Goal: Task Accomplishment & Management: Use online tool/utility

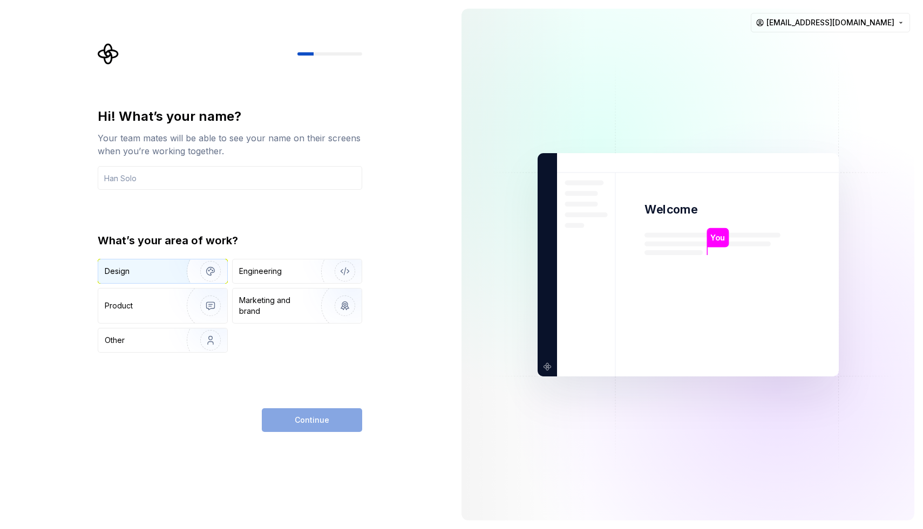
click at [157, 270] on div "Design" at bounding box center [139, 271] width 68 height 11
click at [175, 179] on input "text" at bounding box center [230, 178] width 264 height 24
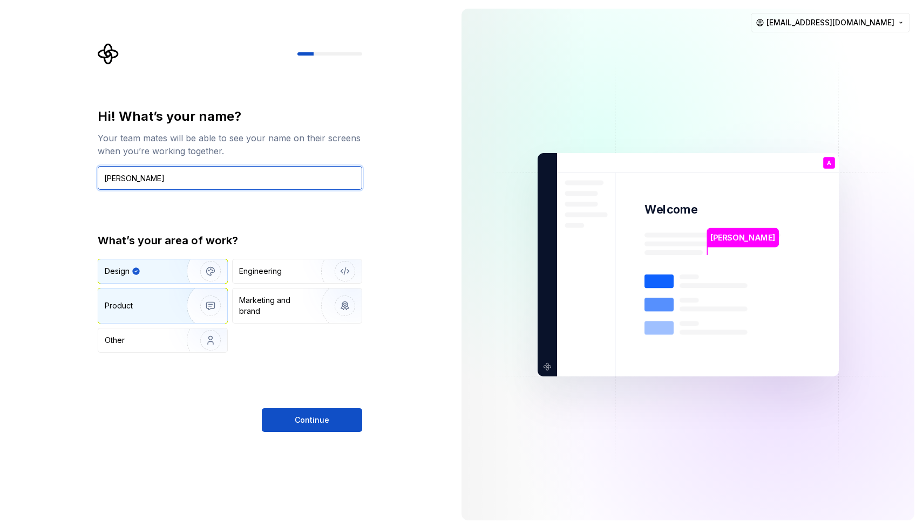
type input "Anuj Sande"
click at [158, 302] on div "Product" at bounding box center [140, 306] width 71 height 11
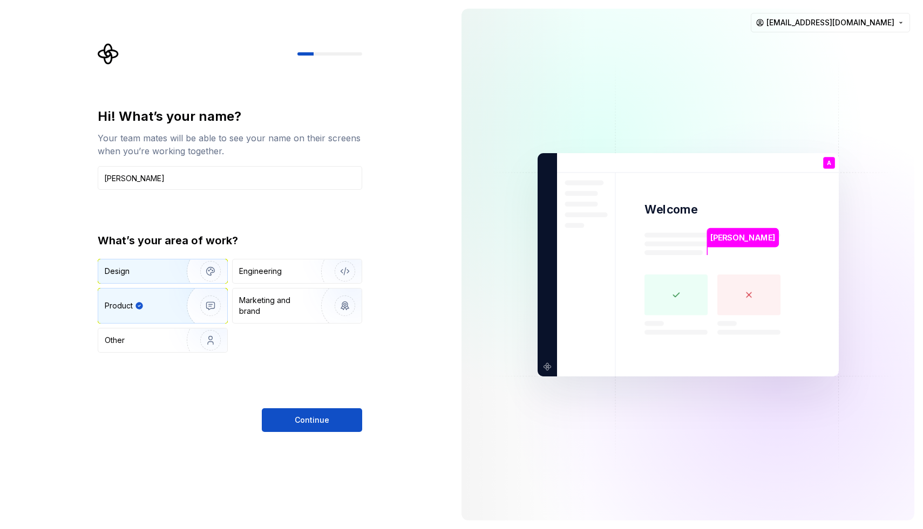
click at [161, 279] on div "Design" at bounding box center [162, 272] width 129 height 24
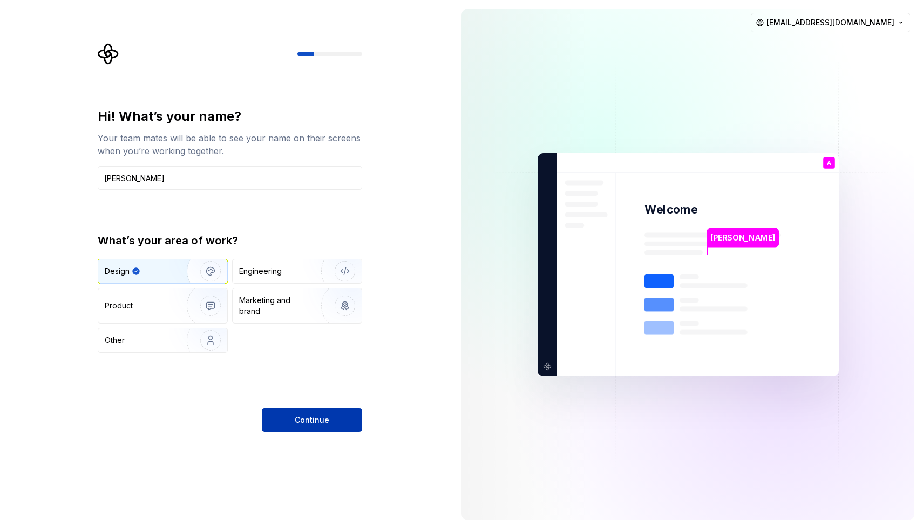
click at [314, 426] on button "Continue" at bounding box center [312, 420] width 100 height 24
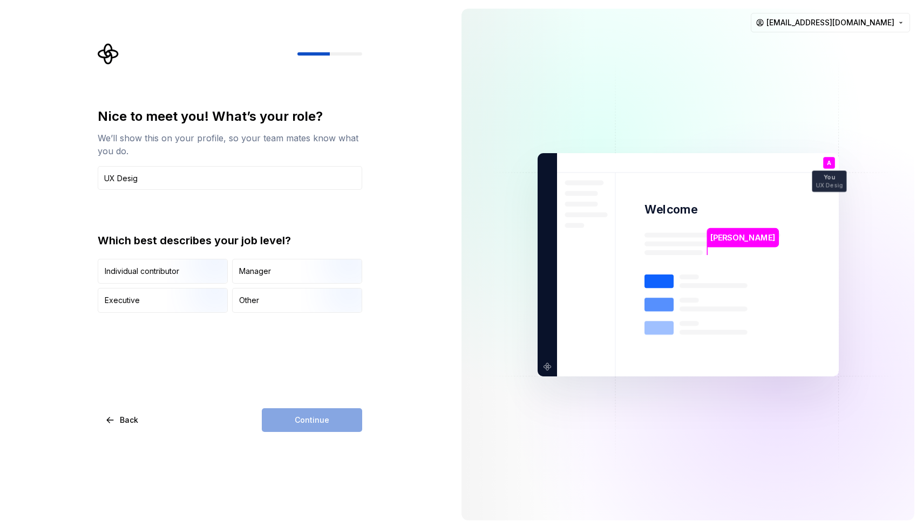
type input "UX Designer | Product Designer"
click at [201, 270] on img "button" at bounding box center [201, 285] width 69 height 72
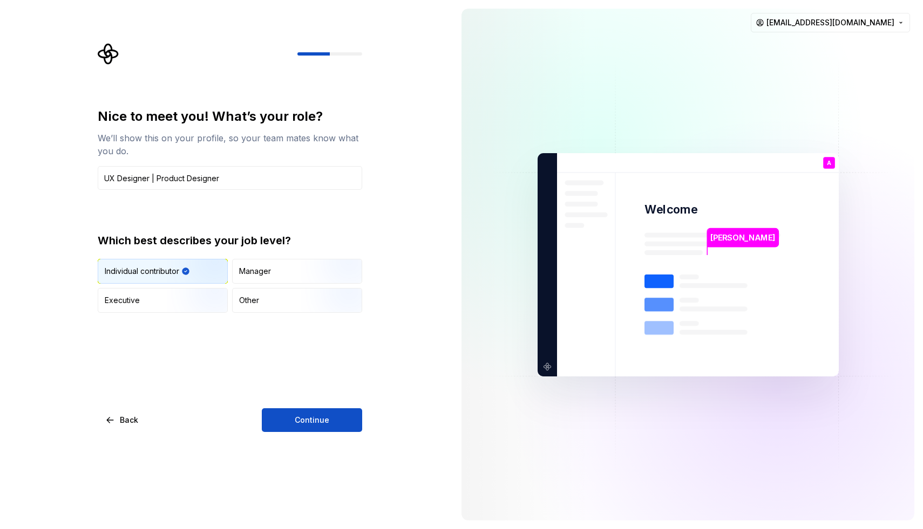
click at [302, 435] on div "Nice to meet you! What’s your role? We’ll show this on your profile, so your te…" at bounding box center [226, 264] width 453 height 529
click at [321, 422] on span "Continue" at bounding box center [312, 420] width 35 height 11
click at [275, 291] on div "Other" at bounding box center [297, 301] width 129 height 24
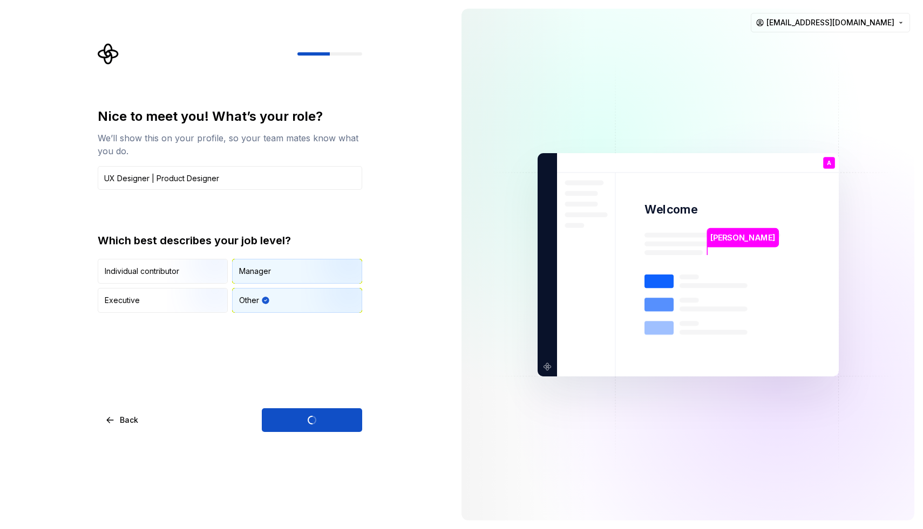
click at [285, 278] on div "Manager" at bounding box center [297, 272] width 129 height 24
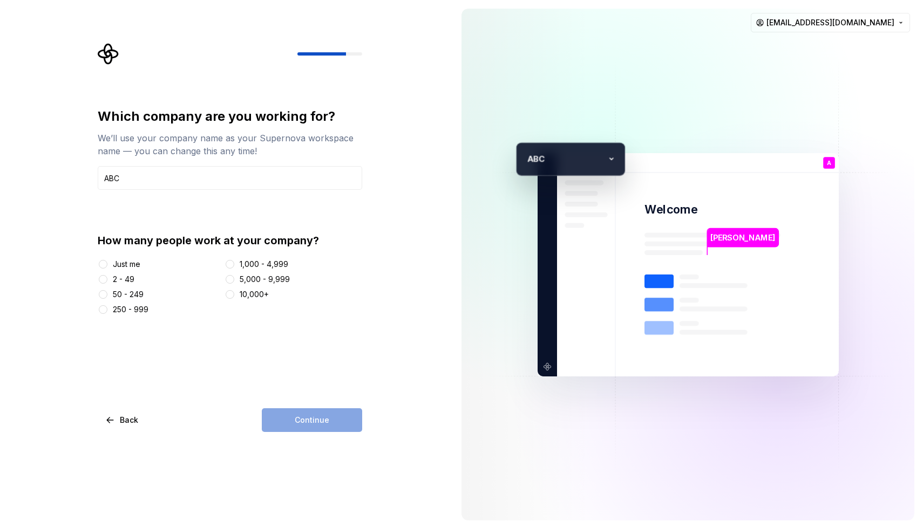
type input "ABC"
type button "Just me"
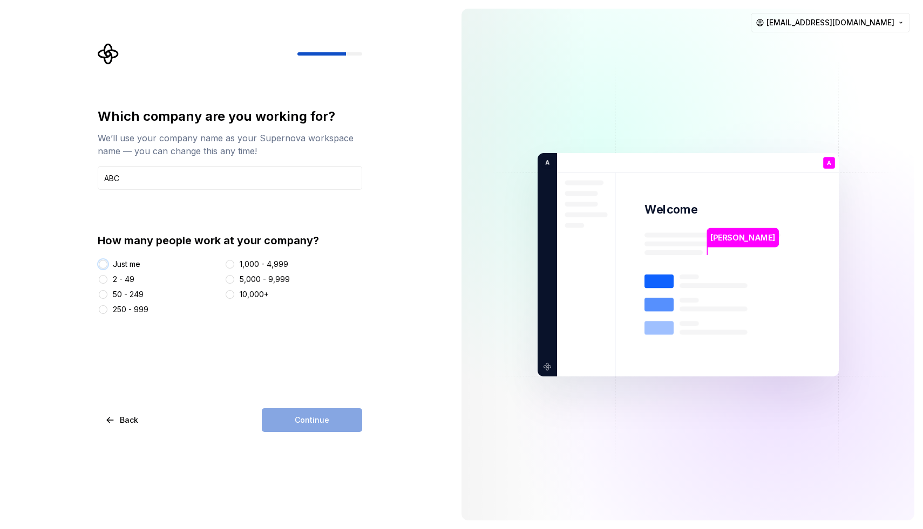
click at [99, 260] on button "Just me" at bounding box center [103, 264] width 9 height 9
click at [297, 426] on button "Continue" at bounding box center [312, 420] width 100 height 24
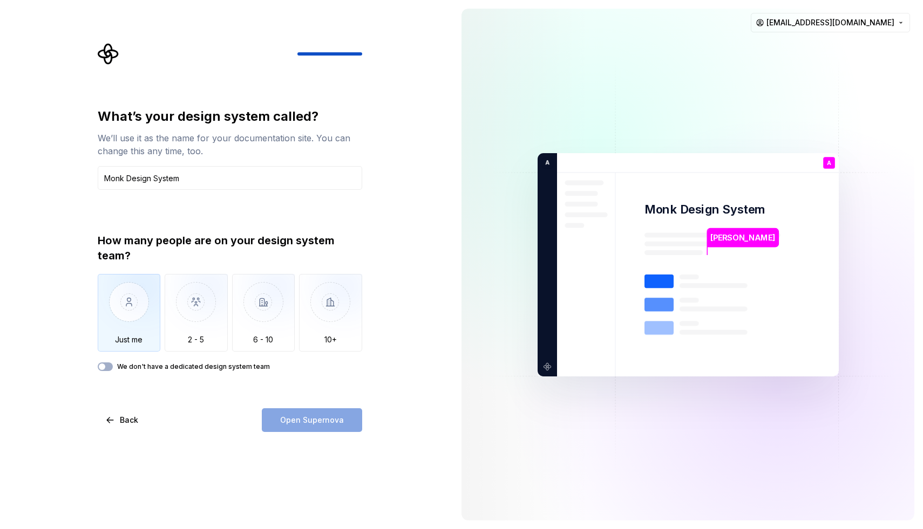
type input "Monk Design System"
click at [139, 320] on img "button" at bounding box center [129, 310] width 63 height 72
click at [160, 367] on label "We don't have a dedicated design system team" at bounding box center [193, 367] width 153 height 9
click at [113, 367] on button "We don't have a dedicated design system team" at bounding box center [105, 367] width 15 height 9
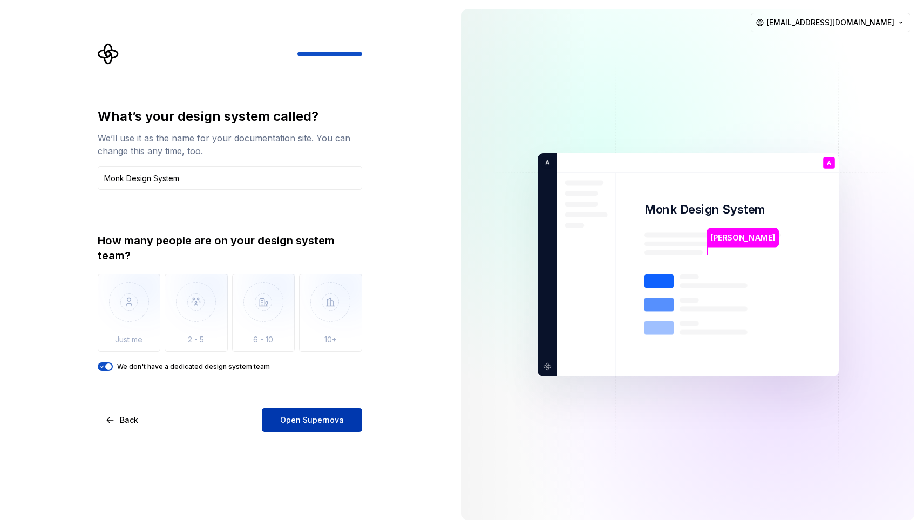
click at [331, 426] on button "Open Supernova" at bounding box center [312, 420] width 100 height 24
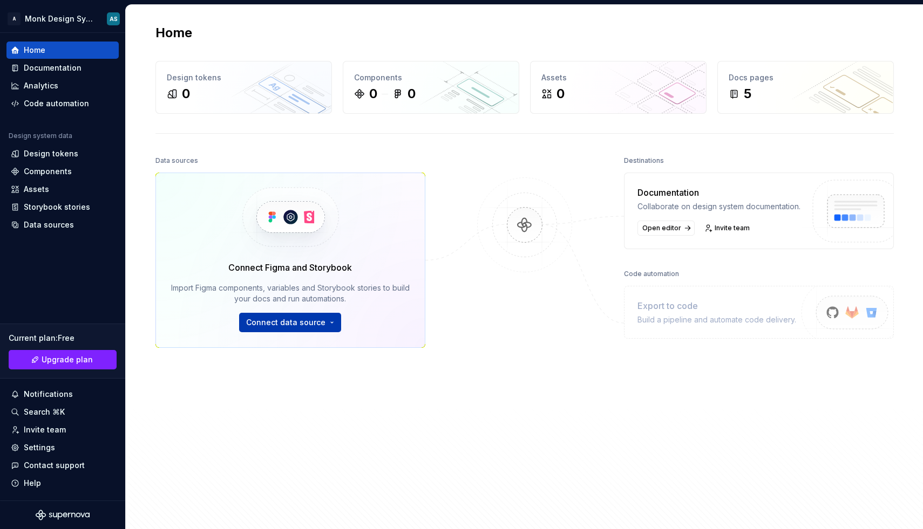
click at [289, 317] on html "A Monk Design System AS Home Documentation Analytics Code automation Design sys…" at bounding box center [461, 264] width 923 height 529
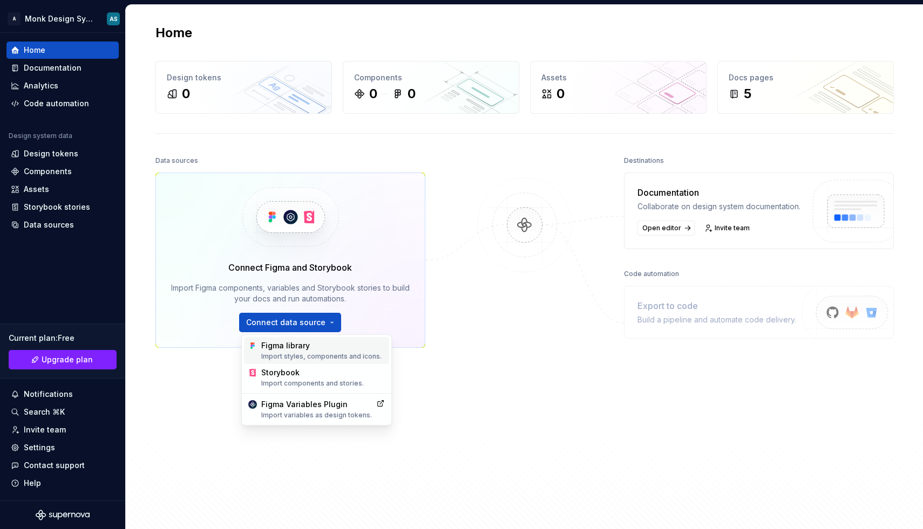
click at [296, 354] on div "Import styles, components and icons." at bounding box center [323, 356] width 124 height 9
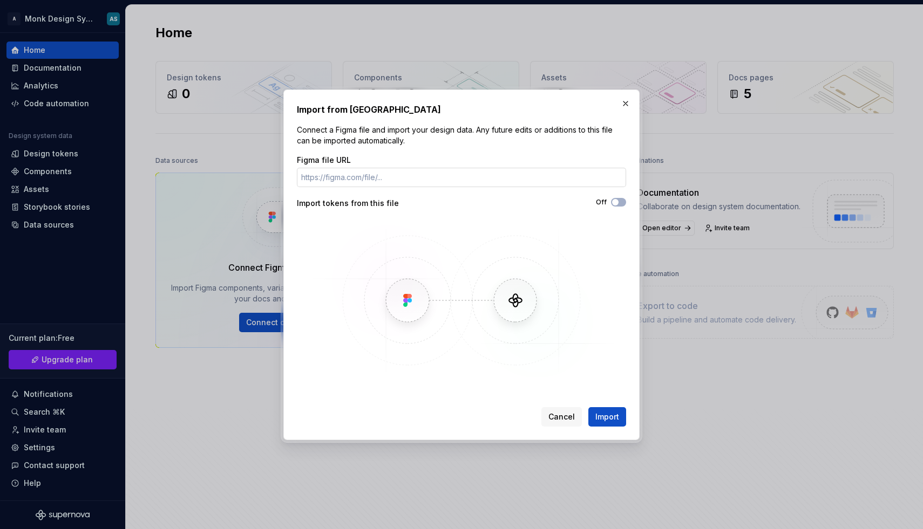
click at [369, 181] on input "Figma file URL" at bounding box center [461, 177] width 329 height 19
paste input "https://www.figma.com/design/Rh9UP61s5B9fJw2XCJ7oSI/Monk-Design-System?node-id=…"
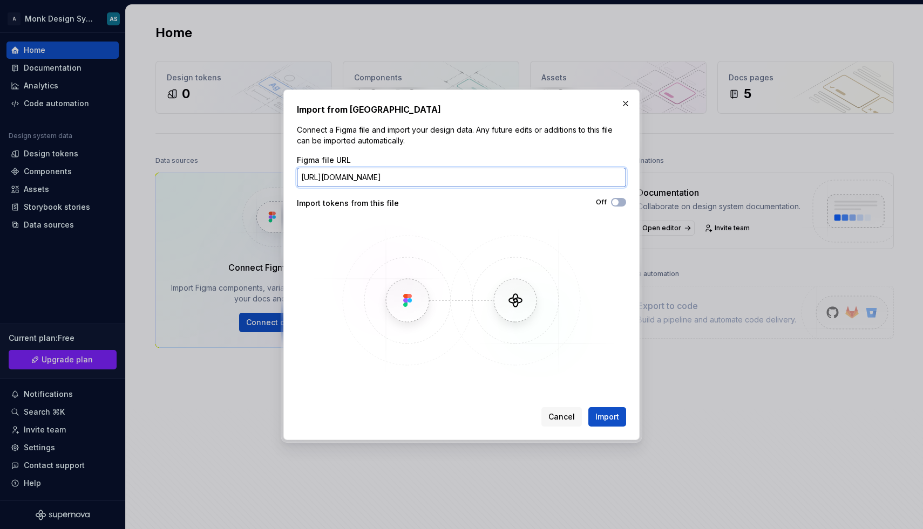
scroll to position [0, 101]
type input "https://www.figma.com/design/Rh9UP61s5B9fJw2XCJ7oSI/Monk-Design-System?node-id=…"
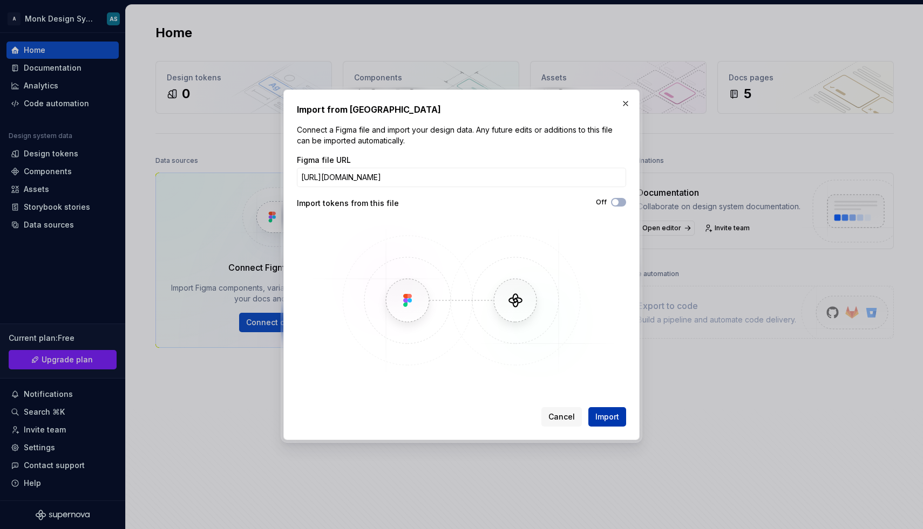
click at [603, 419] on span "Import" at bounding box center [607, 417] width 24 height 11
click at [617, 198] on button "Off" at bounding box center [618, 202] width 15 height 9
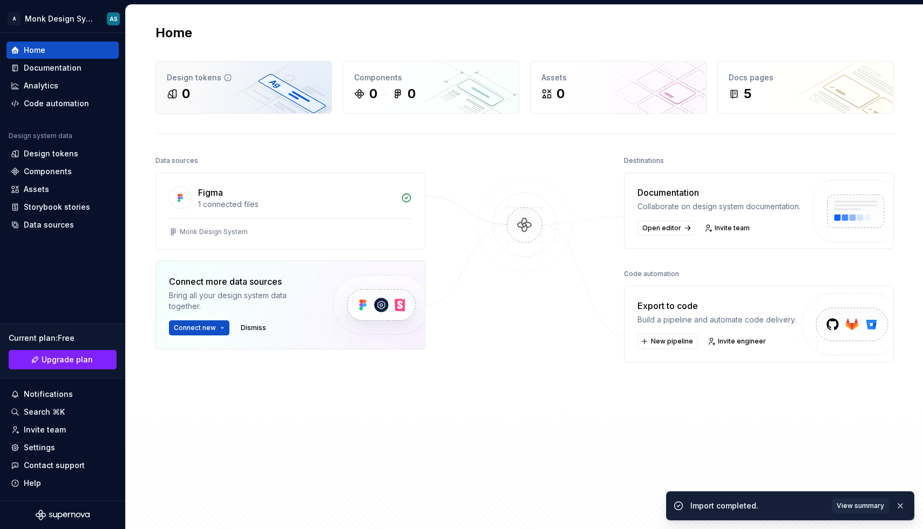
click at [209, 78] on div "Design tokens" at bounding box center [244, 77] width 154 height 11
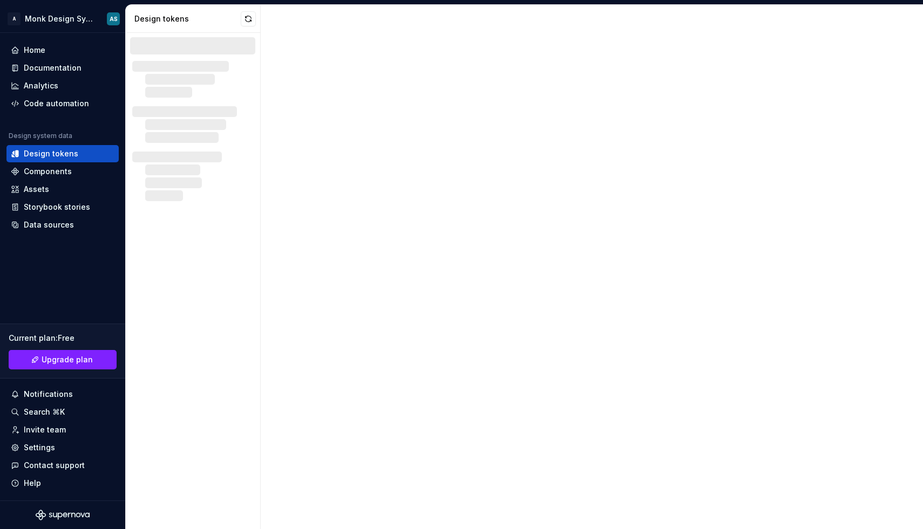
click at [416, 402] on div at bounding box center [592, 267] width 662 height 524
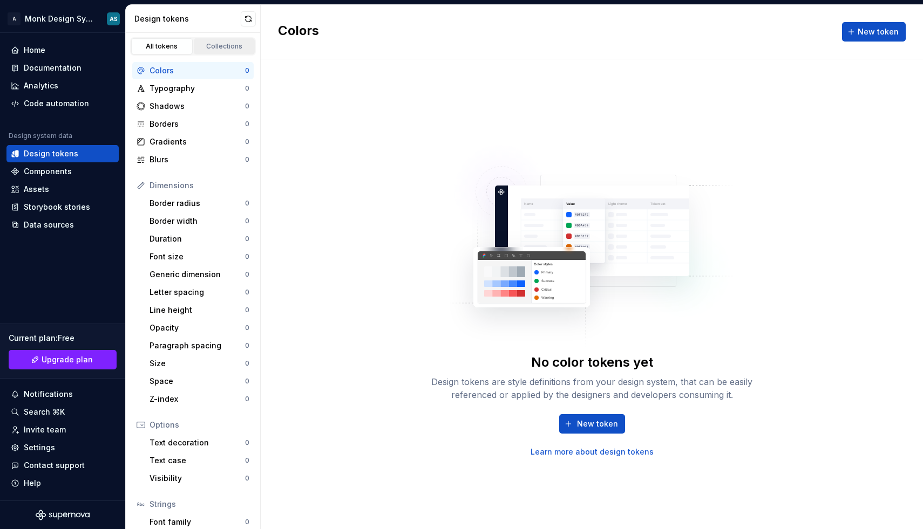
click at [222, 52] on link "Collections" at bounding box center [225, 46] width 62 height 16
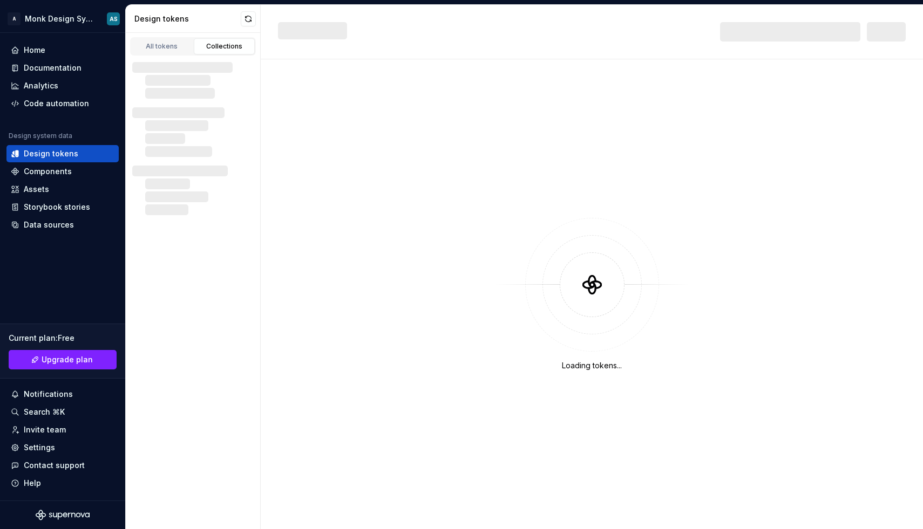
click at [227, 50] on div "Collections" at bounding box center [224, 46] width 54 height 9
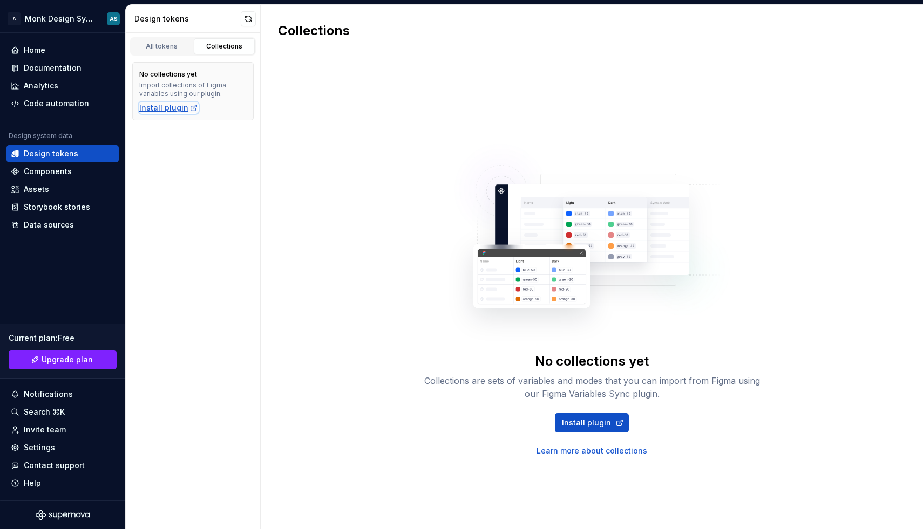
click at [180, 106] on div "Install plugin" at bounding box center [168, 108] width 59 height 11
click at [371, 162] on div "No collections yet Collections are sets of variables and modes that you can imp…" at bounding box center [592, 293] width 662 height 472
click at [180, 51] on link "All tokens" at bounding box center [162, 46] width 62 height 16
click at [164, 45] on div "All tokens" at bounding box center [162, 46] width 54 height 9
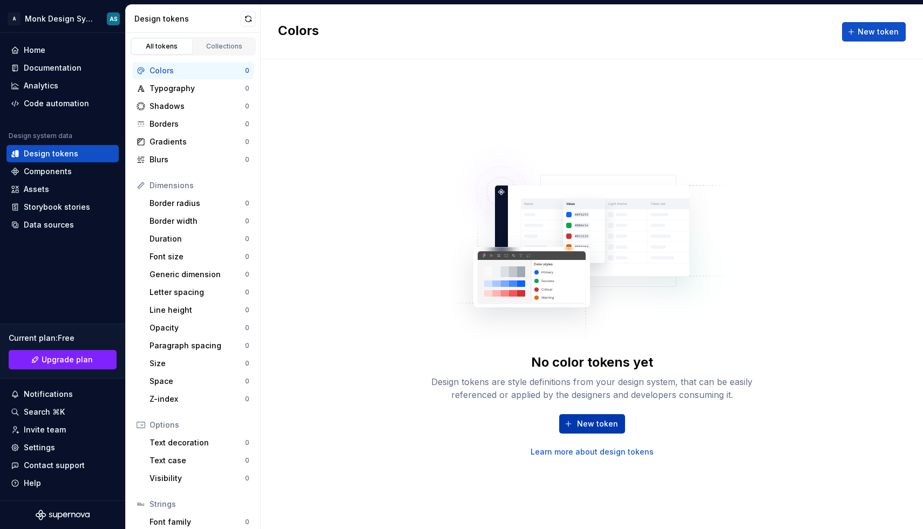
click at [599, 427] on span "New token" at bounding box center [597, 424] width 41 height 11
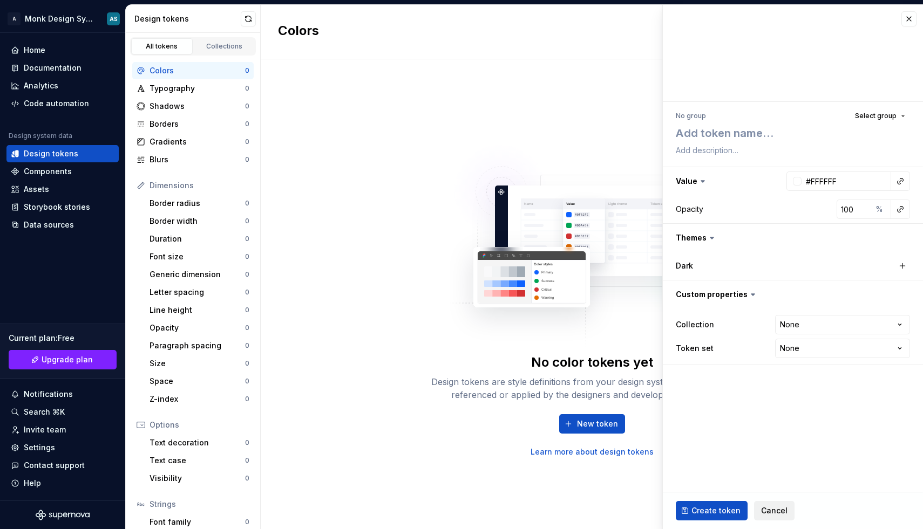
click at [763, 508] on span "Cancel" at bounding box center [774, 511] width 26 height 11
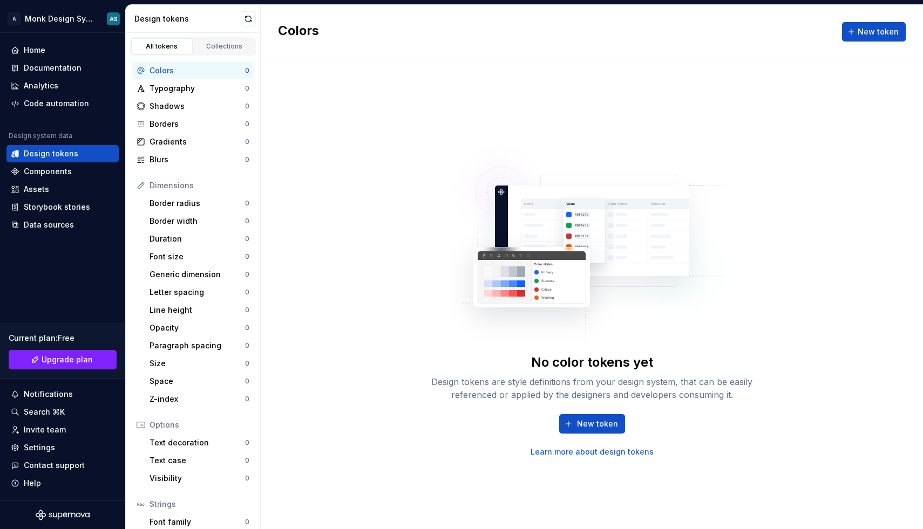
click at [398, 165] on div "No color tokens yet Design tokens are style definitions from your design system…" at bounding box center [592, 294] width 662 height 470
click at [854, 33] on button "New token" at bounding box center [874, 31] width 64 height 19
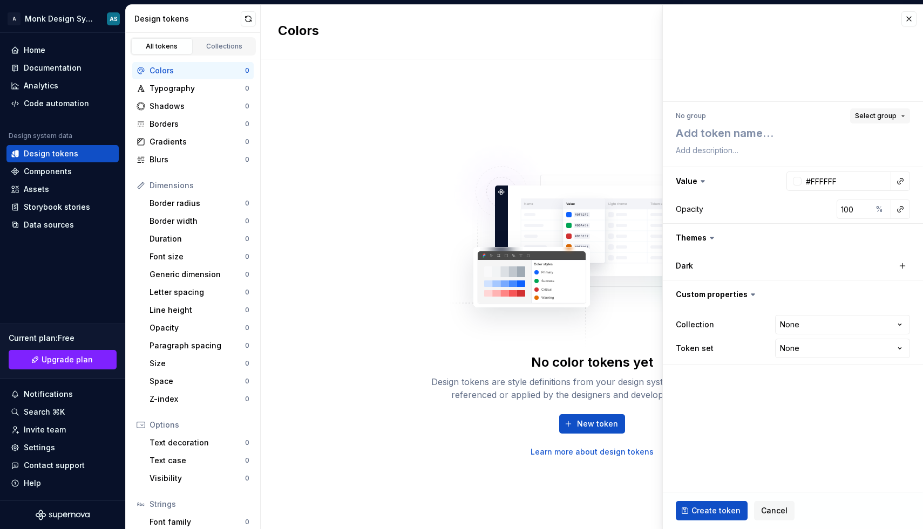
click at [878, 112] on span "Select group" at bounding box center [876, 116] width 42 height 9
click at [776, 161] on div "No group" at bounding box center [774, 157] width 35 height 11
click at [728, 139] on textarea at bounding box center [790, 133] width 234 height 19
click at [701, 118] on div "No group" at bounding box center [691, 116] width 30 height 9
click at [684, 115] on div "No group" at bounding box center [691, 116] width 30 height 9
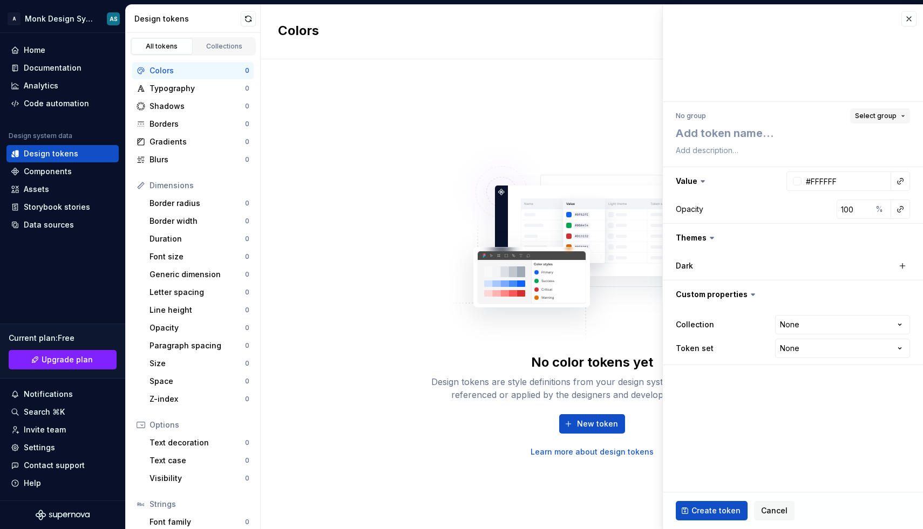
click at [898, 115] on button "Select group" at bounding box center [880, 115] width 60 height 15
click at [820, 181] on div "Create group" at bounding box center [830, 179] width 146 height 11
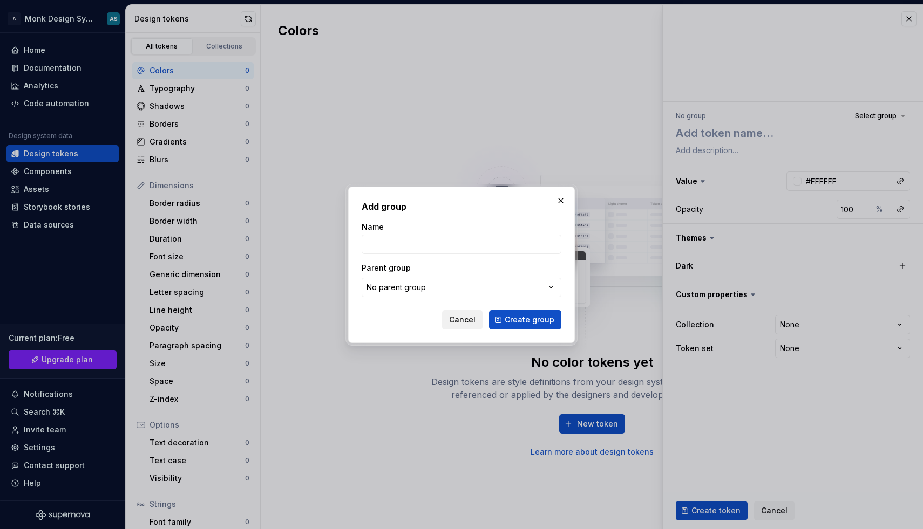
click at [464, 324] on span "Cancel" at bounding box center [462, 320] width 26 height 11
type textarea "*"
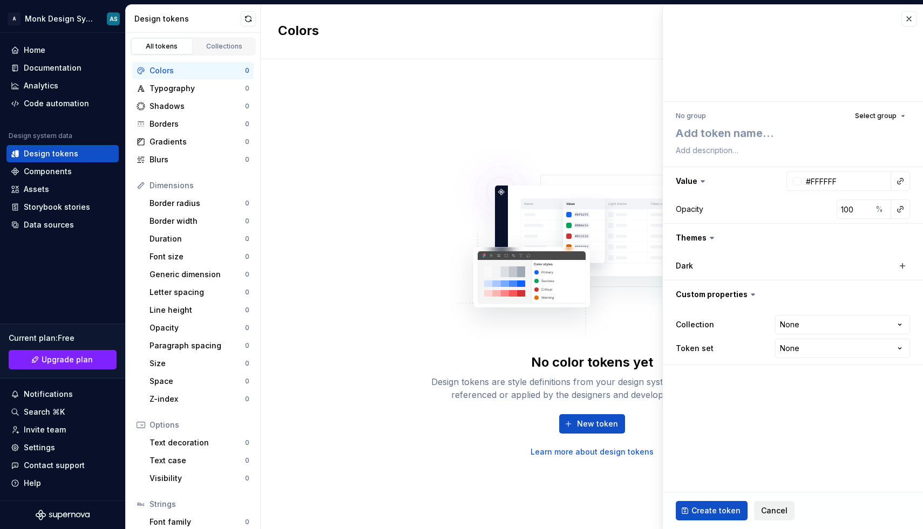
click at [773, 509] on span "Cancel" at bounding box center [774, 511] width 26 height 11
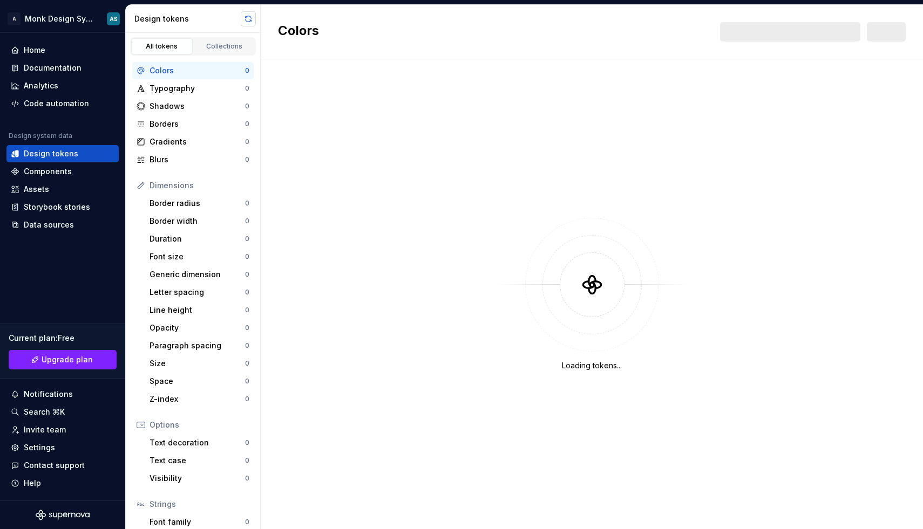
click at [247, 18] on button "button" at bounding box center [248, 18] width 15 height 15
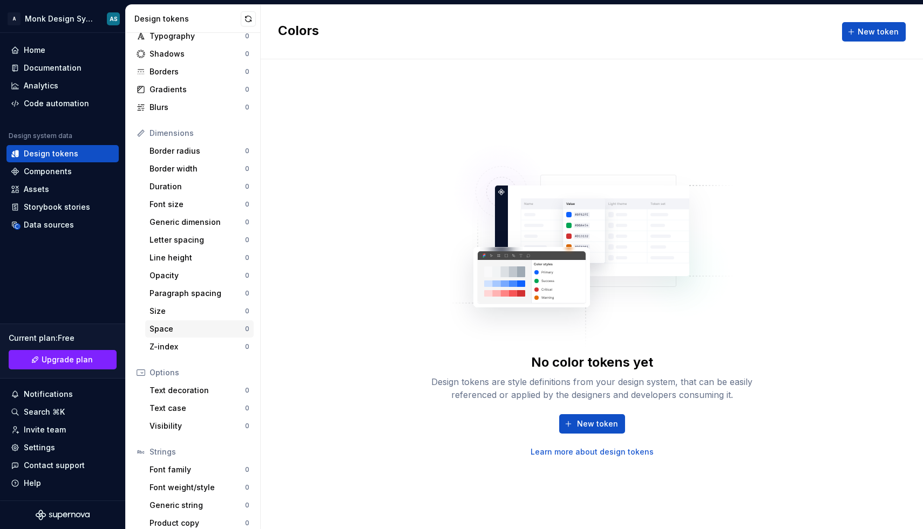
scroll to position [59, 0]
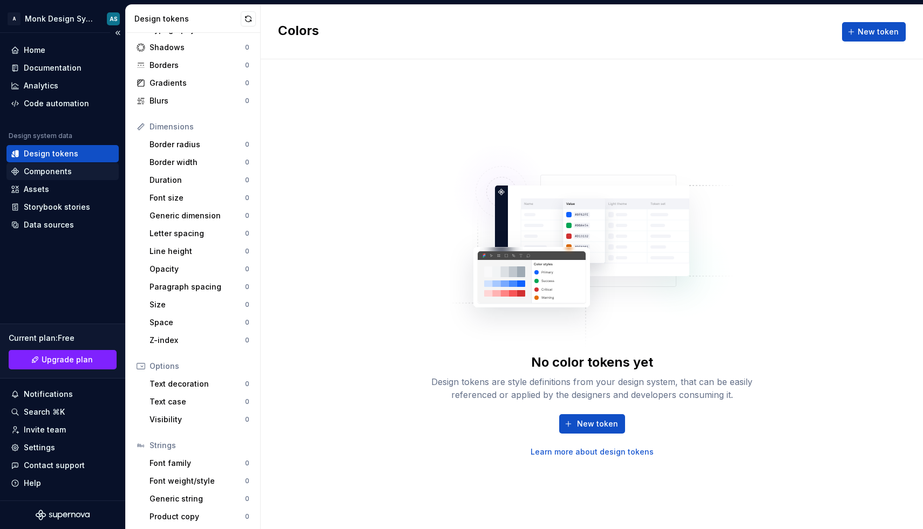
click at [51, 171] on div "Components" at bounding box center [48, 171] width 48 height 11
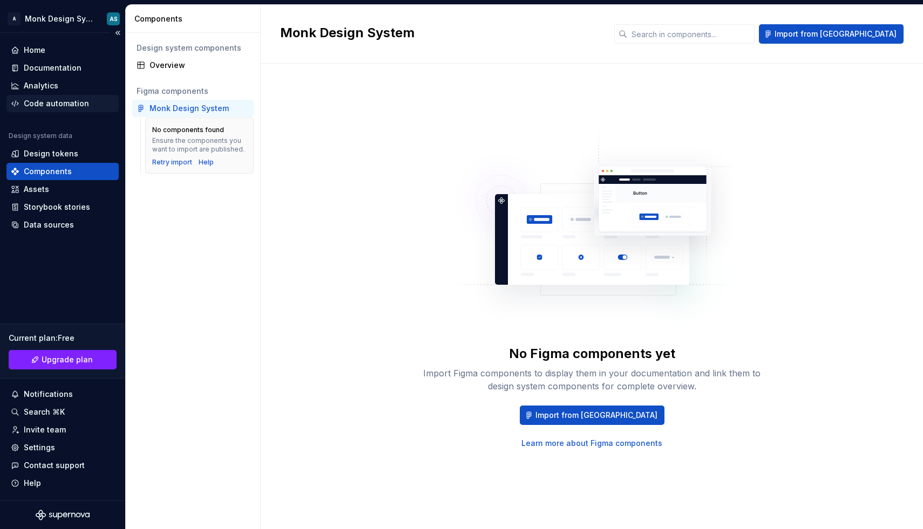
click at [49, 106] on div "Code automation" at bounding box center [56, 103] width 65 height 11
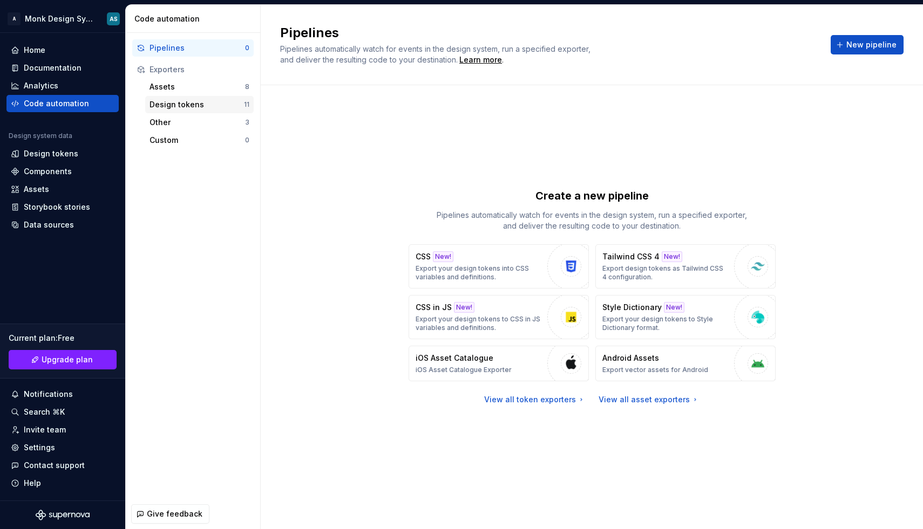
click at [202, 101] on div "Design tokens" at bounding box center [196, 104] width 94 height 11
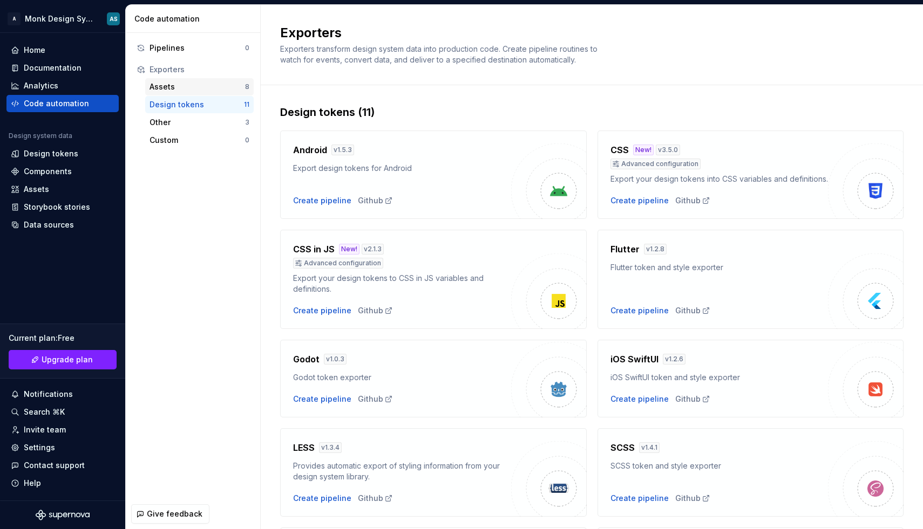
click at [189, 83] on div "Assets" at bounding box center [197, 86] width 96 height 11
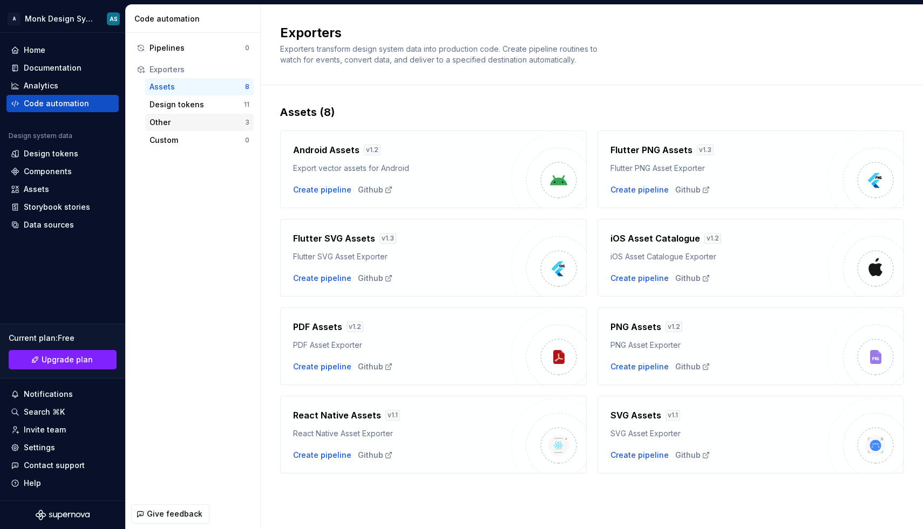
click at [187, 128] on div "Other 3" at bounding box center [199, 122] width 108 height 17
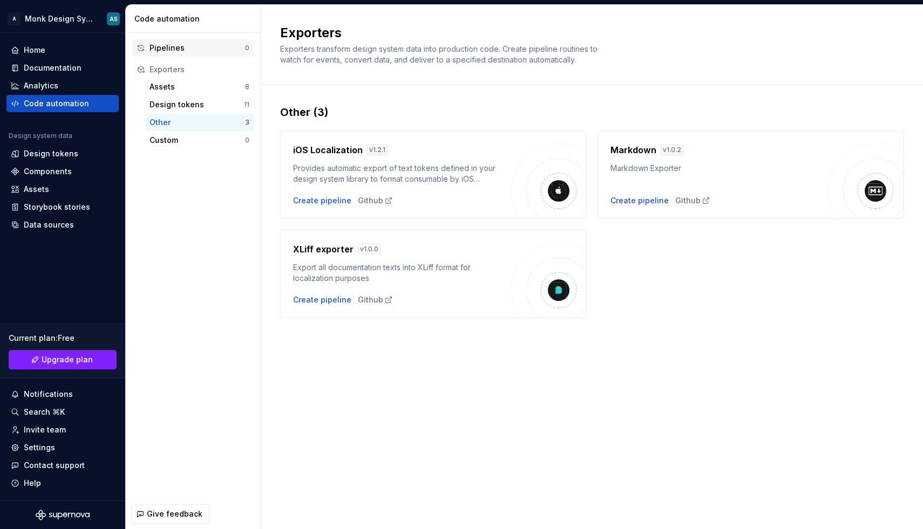
click at [173, 39] on div "Pipelines 0" at bounding box center [192, 47] width 121 height 17
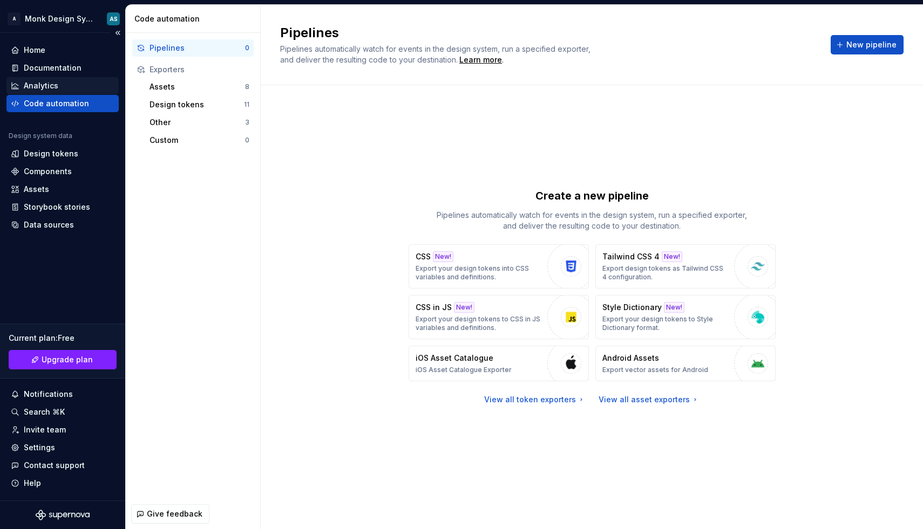
click at [63, 84] on div "Analytics" at bounding box center [63, 85] width 104 height 11
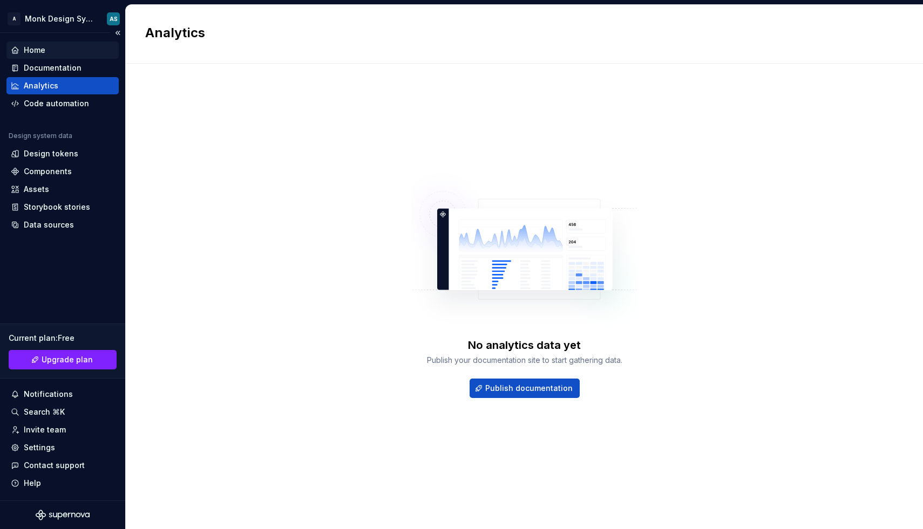
click at [38, 54] on div "Home" at bounding box center [35, 50] width 22 height 11
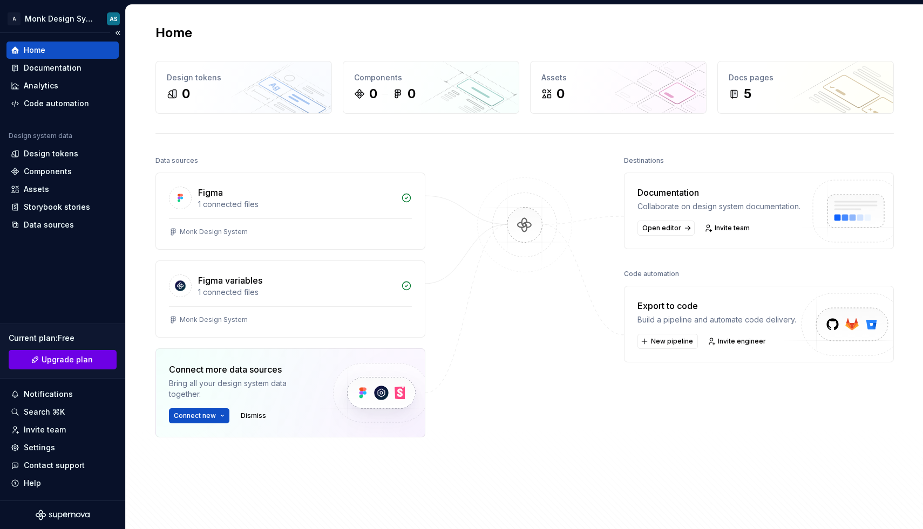
click at [78, 367] on link "Upgrade plan" at bounding box center [63, 359] width 108 height 19
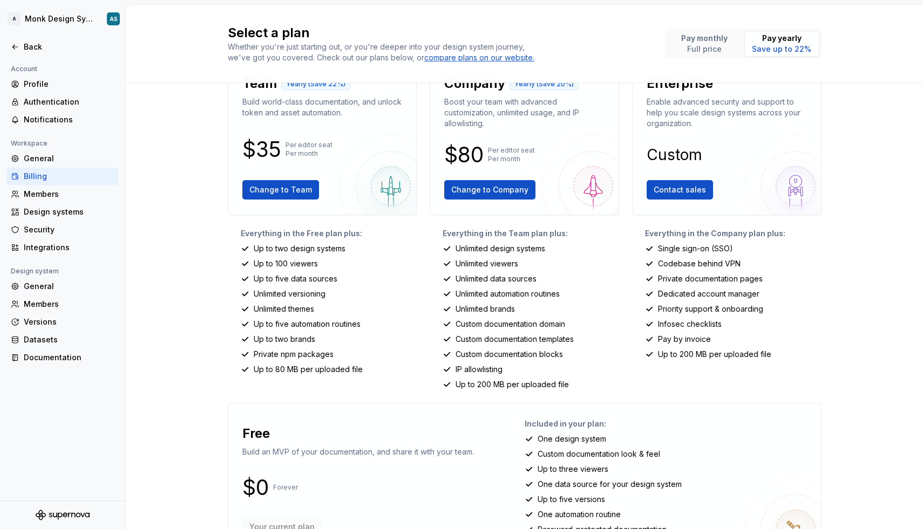
scroll to position [84, 0]
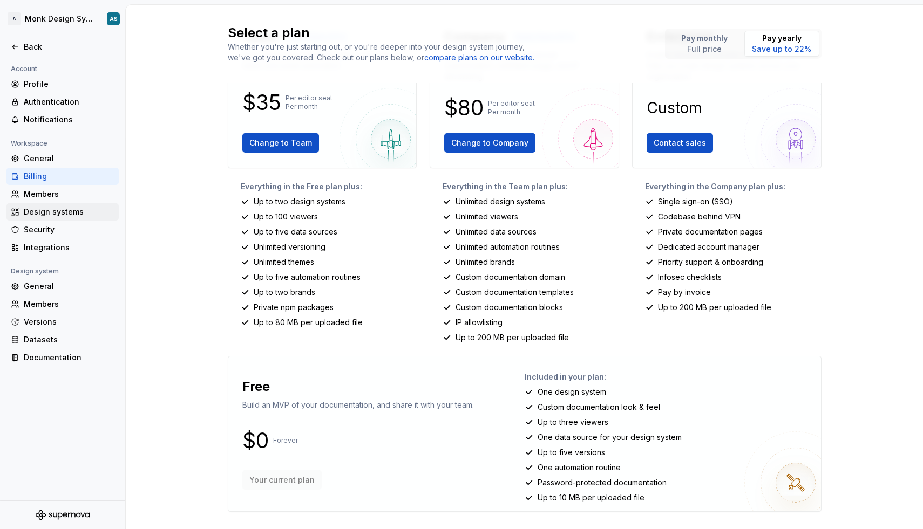
click at [56, 215] on div "Design systems" at bounding box center [69, 212] width 91 height 11
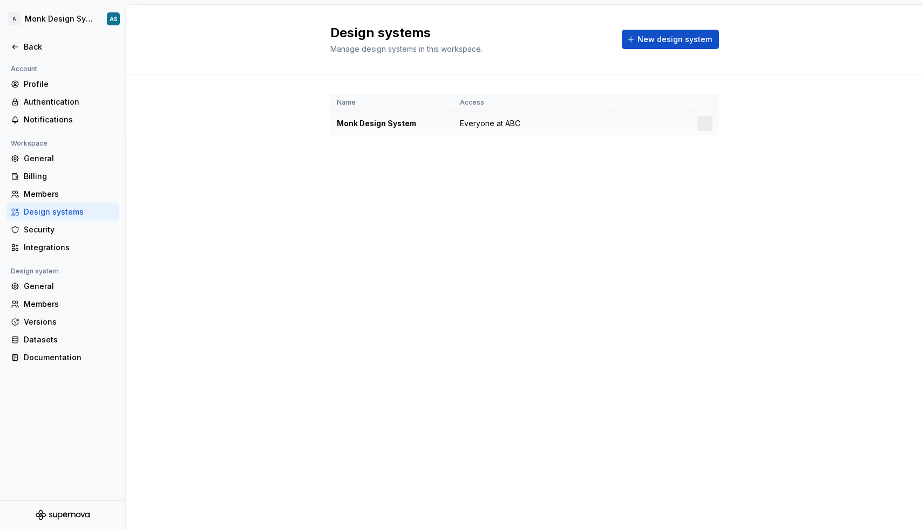
click at [391, 122] on div "Monk Design System" at bounding box center [392, 123] width 110 height 11
click at [45, 80] on div "Profile" at bounding box center [69, 84] width 91 height 11
click at [33, 52] on div "Back" at bounding box center [69, 47] width 91 height 11
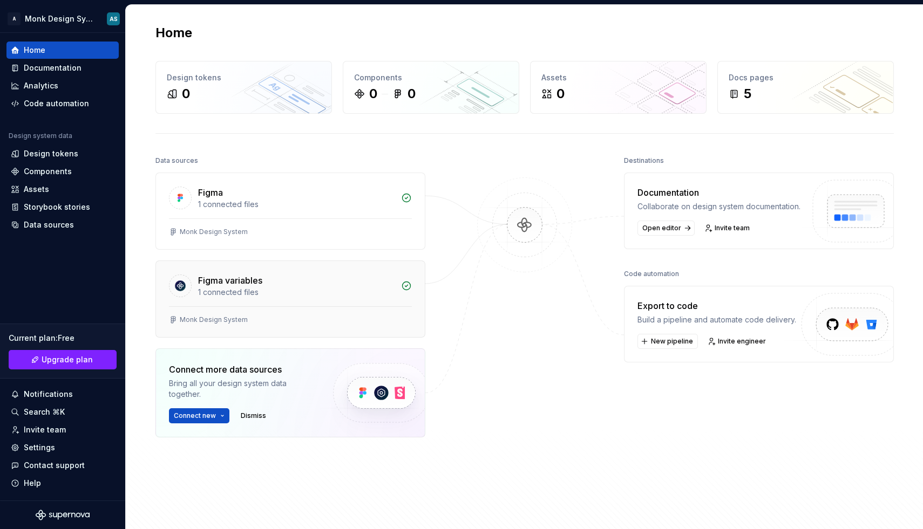
click at [304, 309] on div "Monk Design System" at bounding box center [290, 321] width 269 height 31
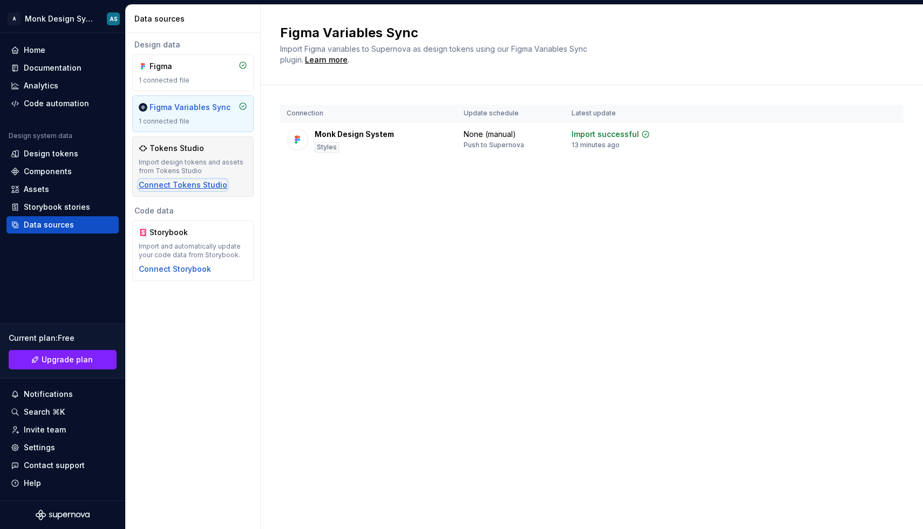
click at [206, 185] on div "Connect Tokens Studio" at bounding box center [183, 185] width 88 height 11
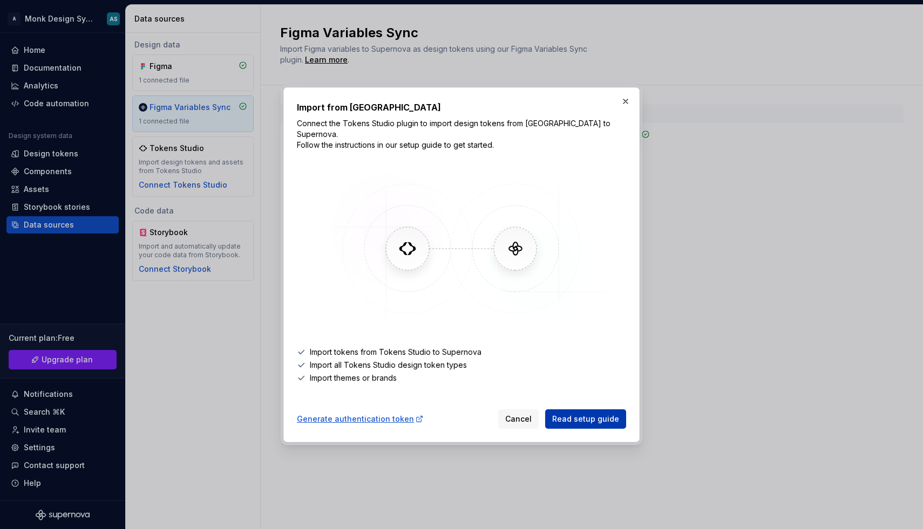
click at [612, 417] on span "Read setup guide" at bounding box center [585, 419] width 67 height 11
click at [627, 106] on button "button" at bounding box center [625, 101] width 15 height 15
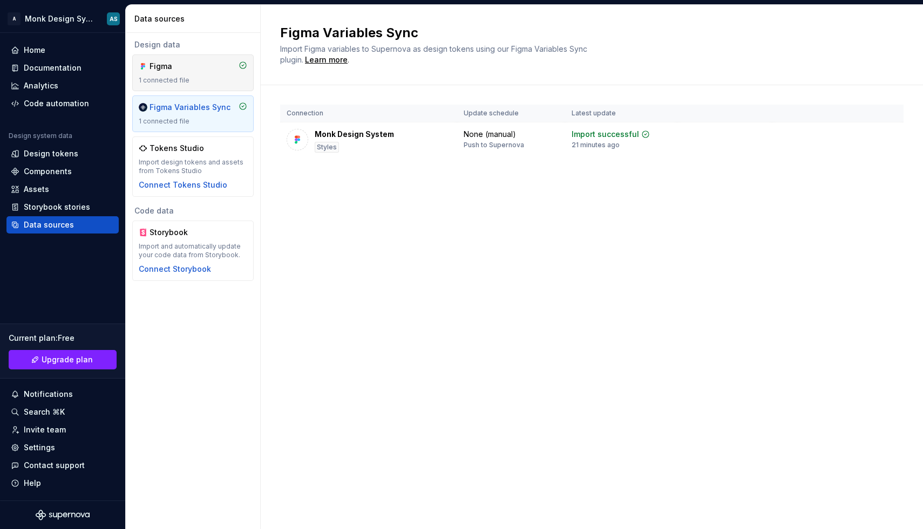
click at [164, 62] on div "Figma" at bounding box center [175, 66] width 52 height 11
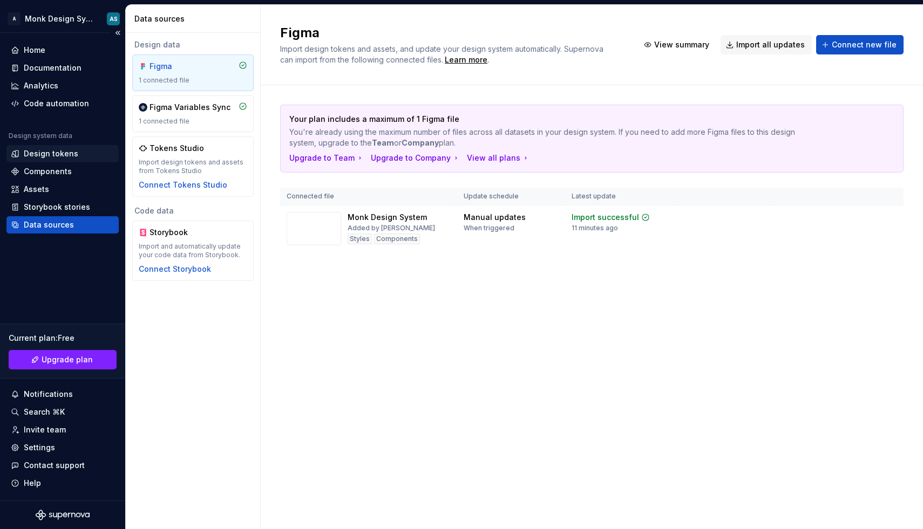
click at [64, 154] on div "Design tokens" at bounding box center [51, 153] width 54 height 11
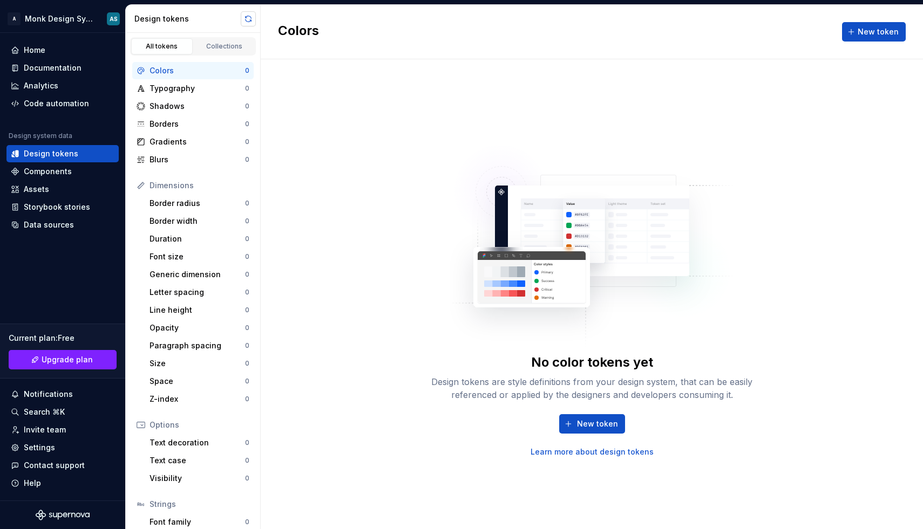
click at [247, 22] on button "button" at bounding box center [248, 18] width 15 height 15
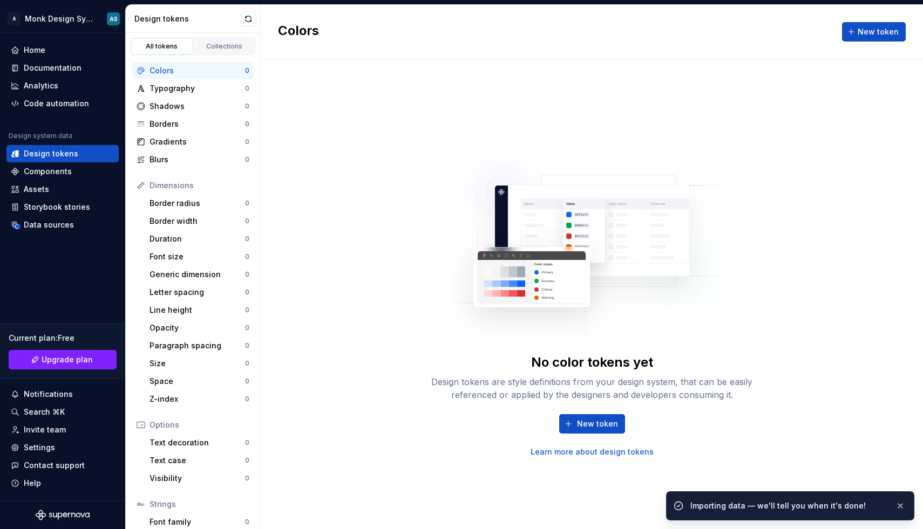
click at [176, 71] on div "Colors" at bounding box center [197, 70] width 96 height 11
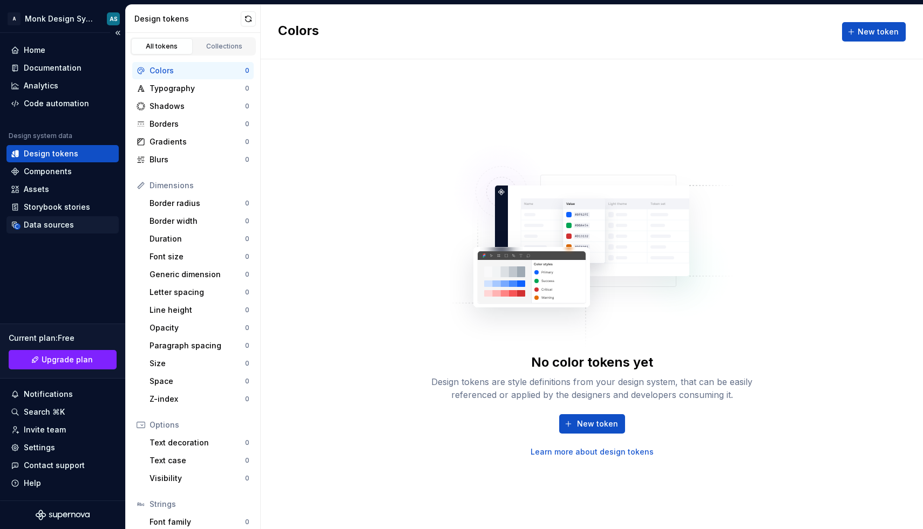
click at [64, 226] on div "Data sources" at bounding box center [49, 225] width 50 height 11
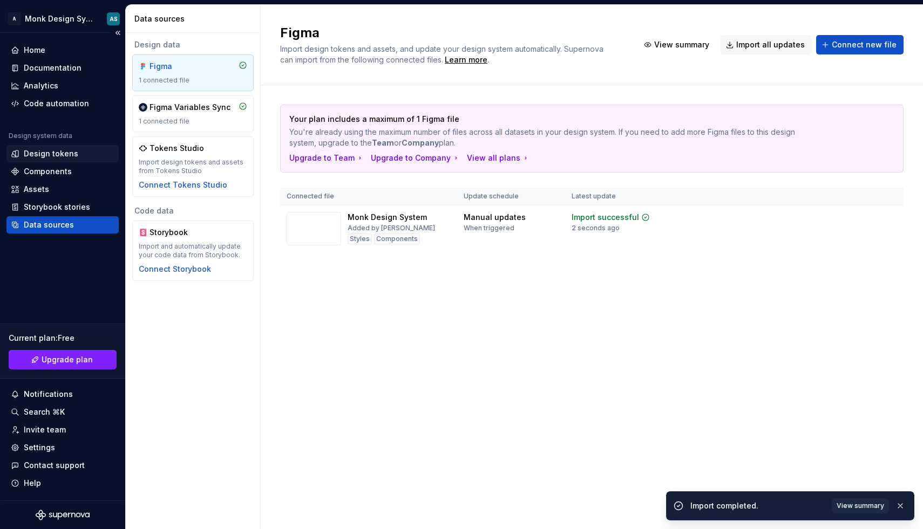
click at [66, 152] on div "Design tokens" at bounding box center [51, 153] width 54 height 11
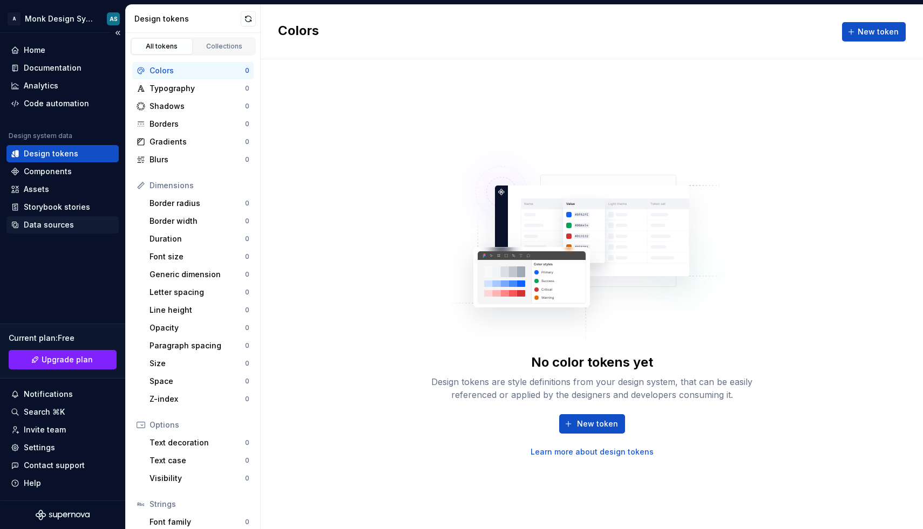
click at [70, 224] on div "Data sources" at bounding box center [49, 225] width 50 height 11
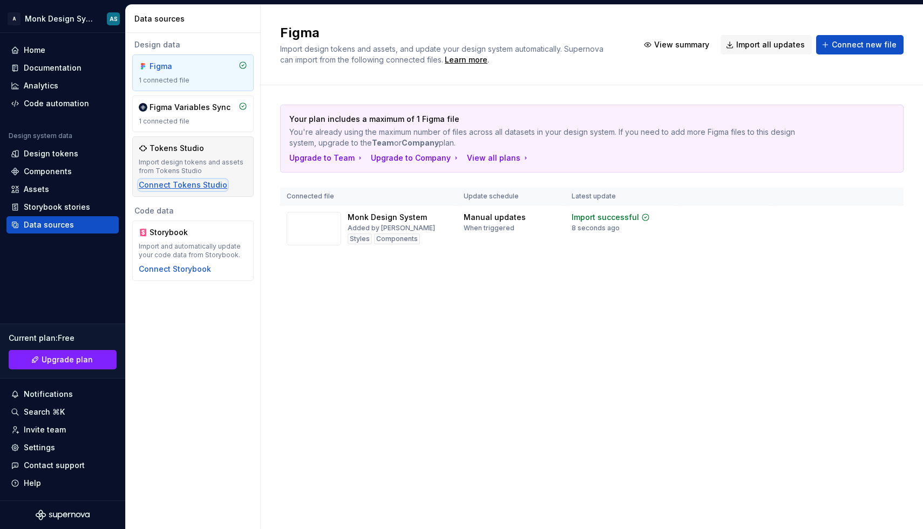
click at [192, 185] on div "Connect Tokens Studio" at bounding box center [183, 185] width 88 height 11
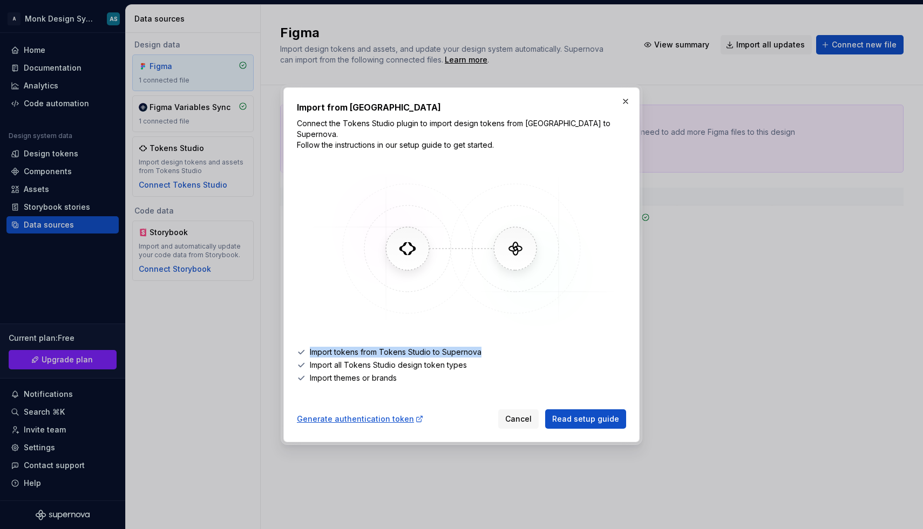
drag, startPoint x: 310, startPoint y: 349, endPoint x: 543, endPoint y: 352, distance: 233.7
click at [543, 352] on ul "Import tokens from Tokens Studio to Supernova Import all Tokens Studio design t…" at bounding box center [461, 365] width 329 height 37
click at [630, 101] on button "button" at bounding box center [625, 101] width 15 height 15
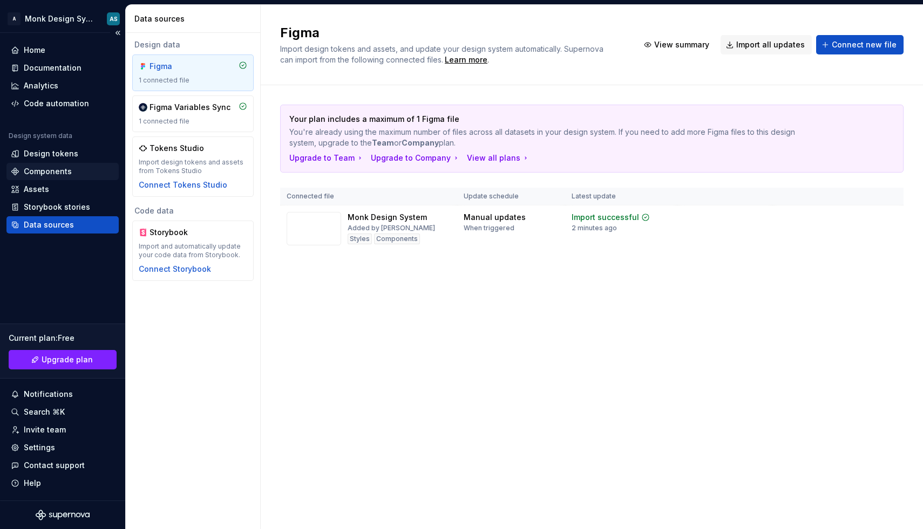
click at [56, 163] on div "Components" at bounding box center [62, 171] width 112 height 17
click at [54, 159] on div "Design tokens" at bounding box center [51, 153] width 54 height 11
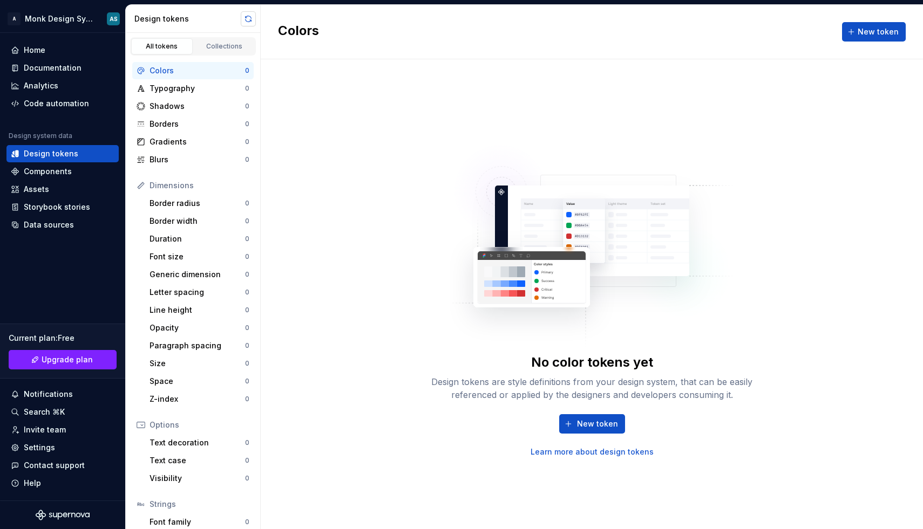
click at [244, 24] on button "button" at bounding box center [248, 18] width 15 height 15
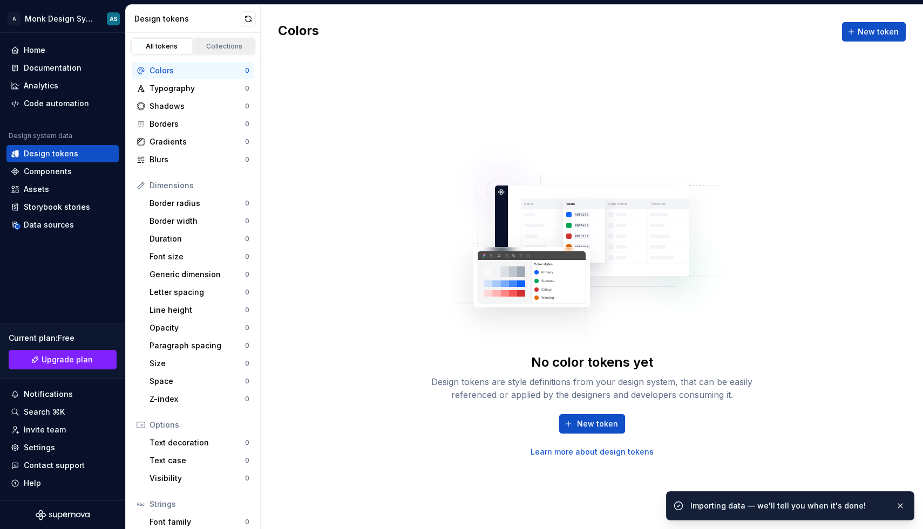
click at [209, 50] on div "Collections" at bounding box center [224, 46] width 54 height 9
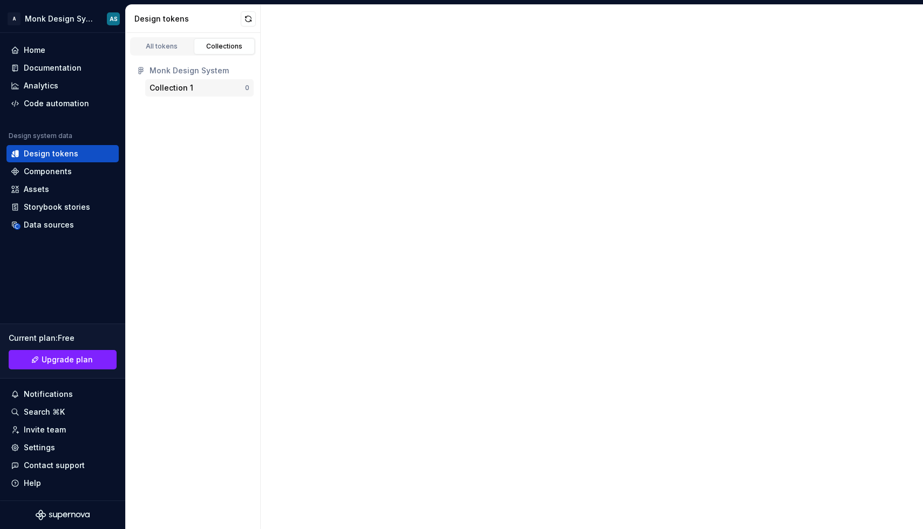
click at [194, 88] on div "Collection 1" at bounding box center [197, 88] width 96 height 11
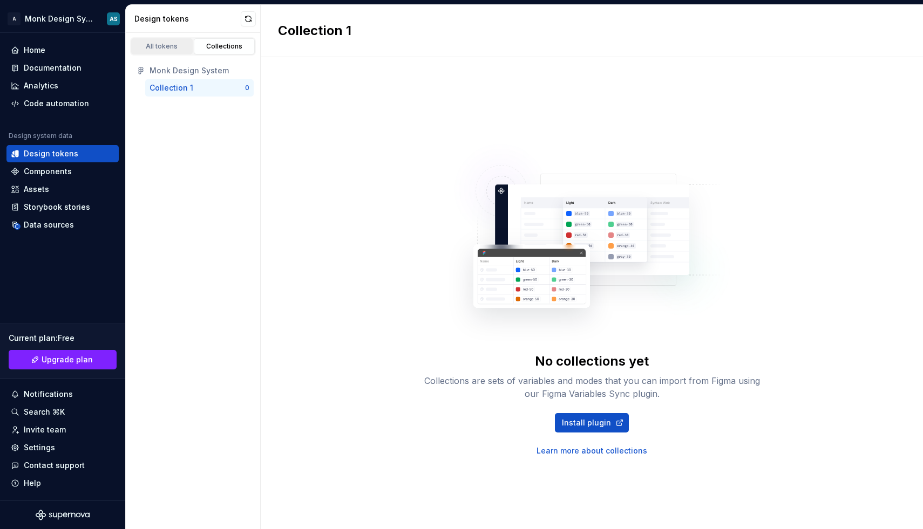
click at [174, 42] on div "All tokens" at bounding box center [162, 46] width 54 height 9
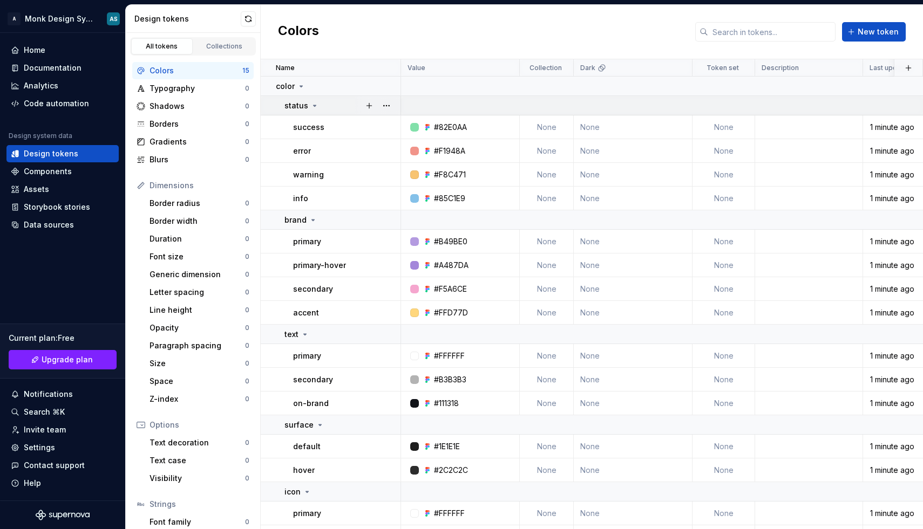
click at [308, 107] on div "status" at bounding box center [301, 105] width 35 height 11
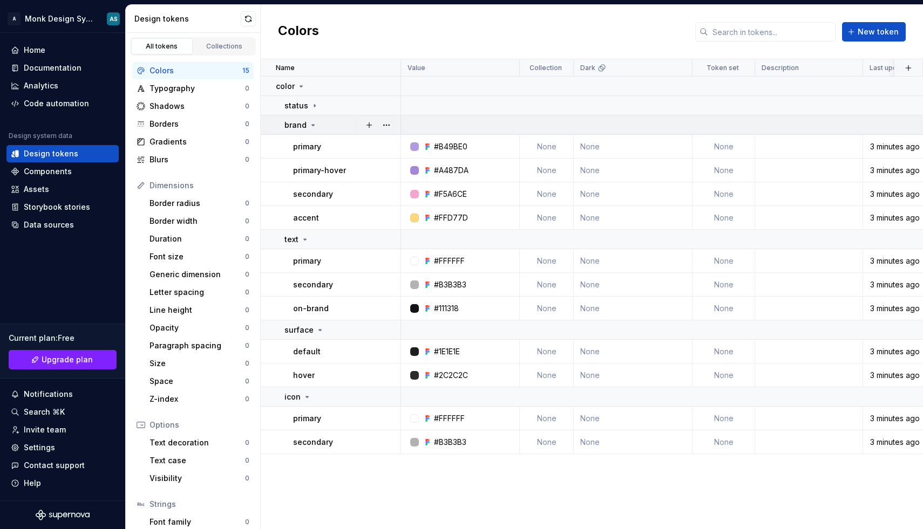
click at [309, 126] on icon at bounding box center [313, 125] width 9 height 9
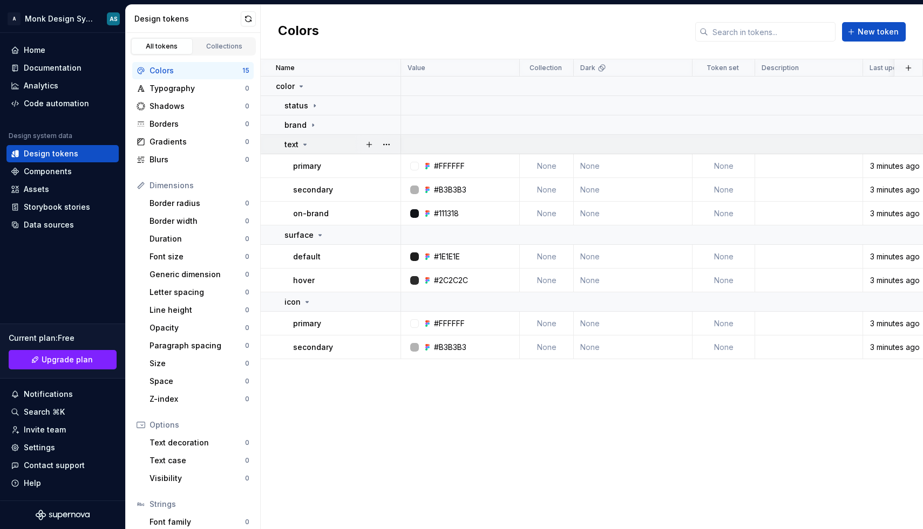
click at [301, 140] on icon at bounding box center [305, 144] width 9 height 9
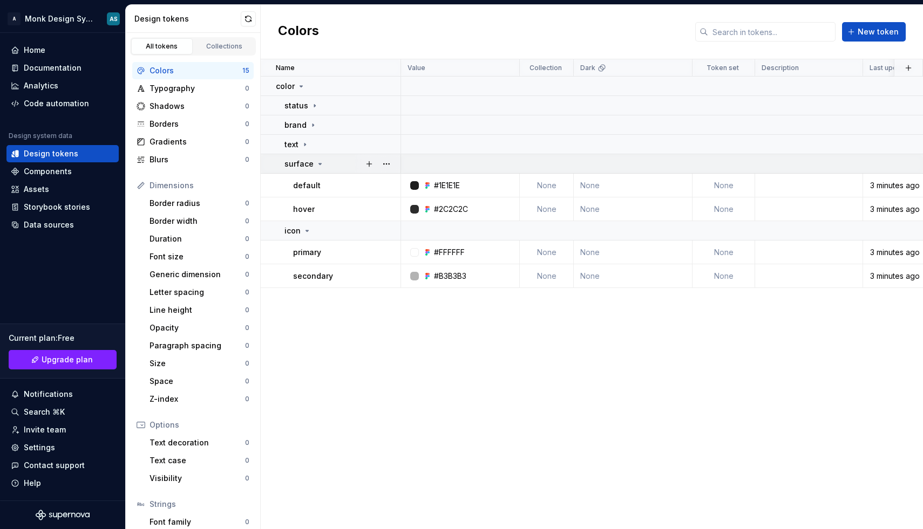
click at [299, 162] on p "surface" at bounding box center [298, 164] width 29 height 11
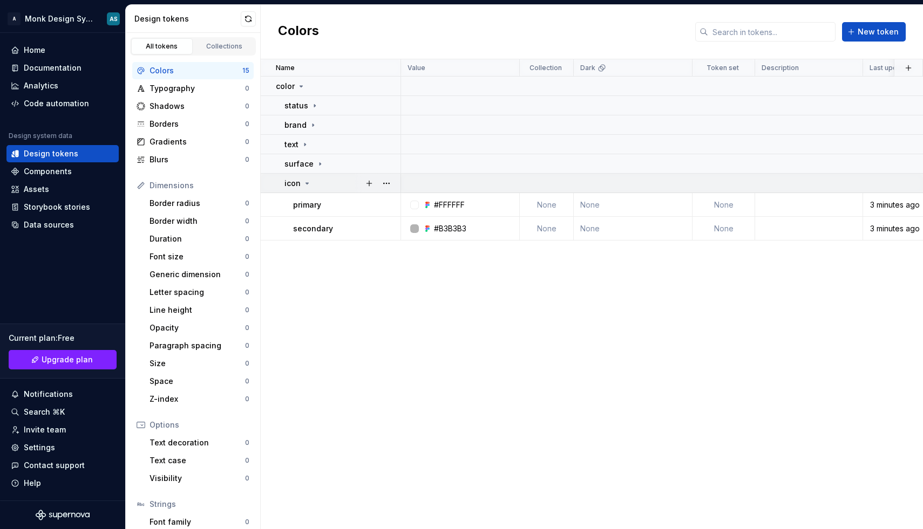
click at [298, 183] on p "icon" at bounding box center [292, 183] width 16 height 11
click at [364, 276] on div "Name Value Collection Dark Token set Description Last updated color status bran…" at bounding box center [592, 294] width 662 height 470
click at [296, 189] on td "icon" at bounding box center [331, 183] width 140 height 19
click at [315, 177] on td "icon" at bounding box center [331, 183] width 140 height 19
click at [596, 69] on div "Dark" at bounding box center [593, 68] width 26 height 9
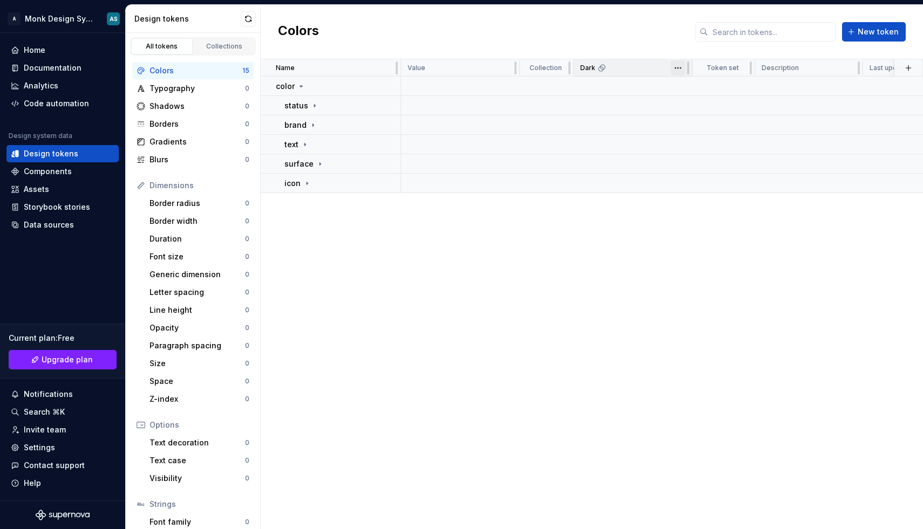
click at [672, 70] on html "A Monk Design System AS Home Documentation Analytics Code automation Design sys…" at bounding box center [461, 264] width 923 height 529
click at [693, 86] on span "Edit theme" at bounding box center [725, 89] width 70 height 11
click at [604, 69] on icon at bounding box center [601, 68] width 9 height 9
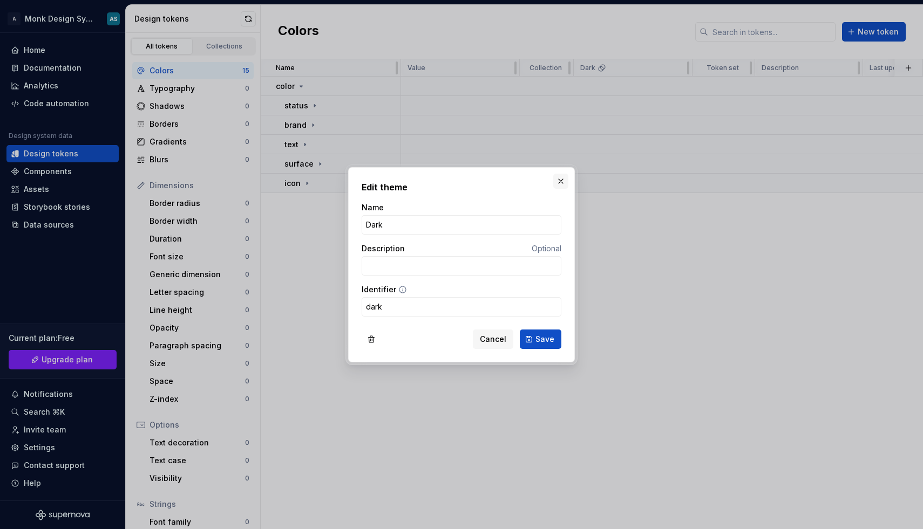
click at [561, 184] on button "button" at bounding box center [560, 181] width 15 height 15
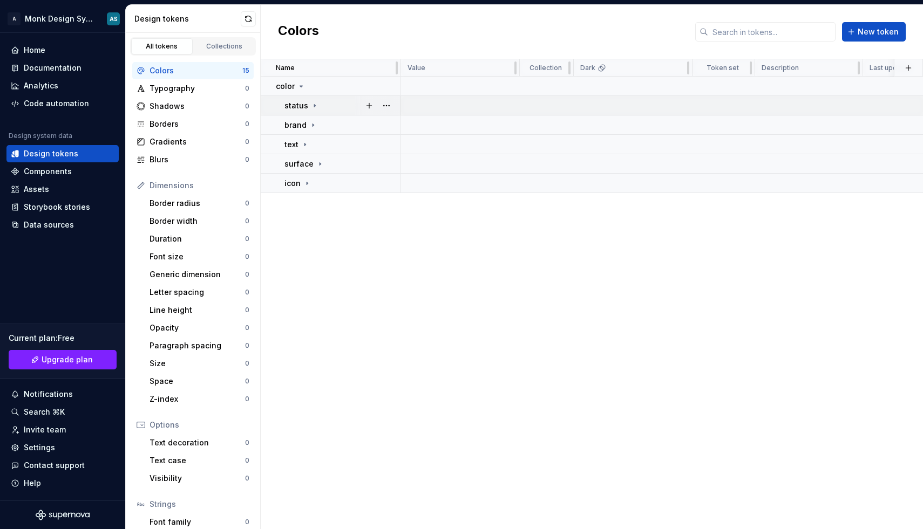
click at [293, 98] on td "status" at bounding box center [331, 105] width 140 height 19
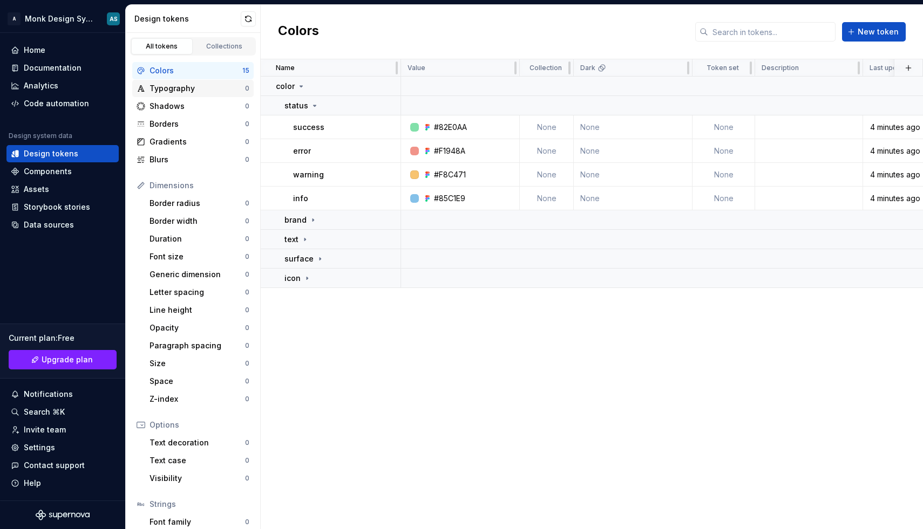
click at [168, 93] on div "Typography" at bounding box center [197, 88] width 96 height 11
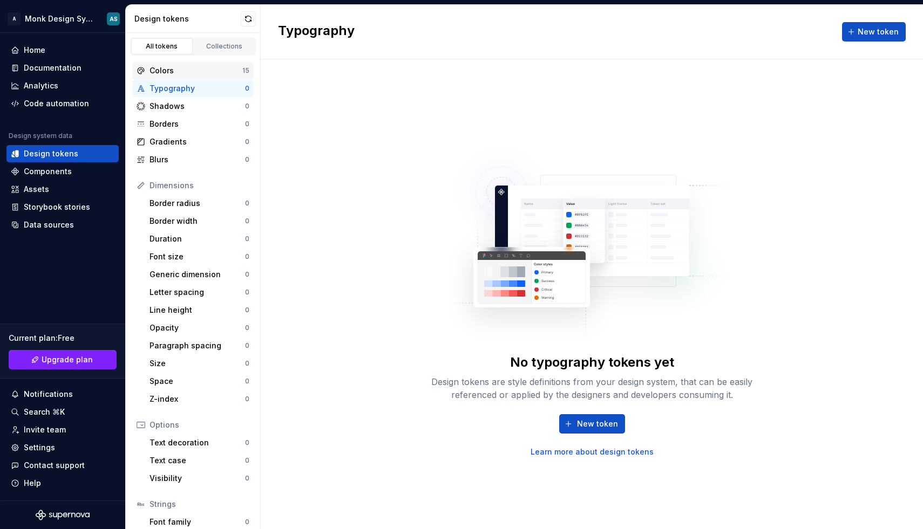
click at [193, 73] on div "Colors" at bounding box center [195, 70] width 93 height 11
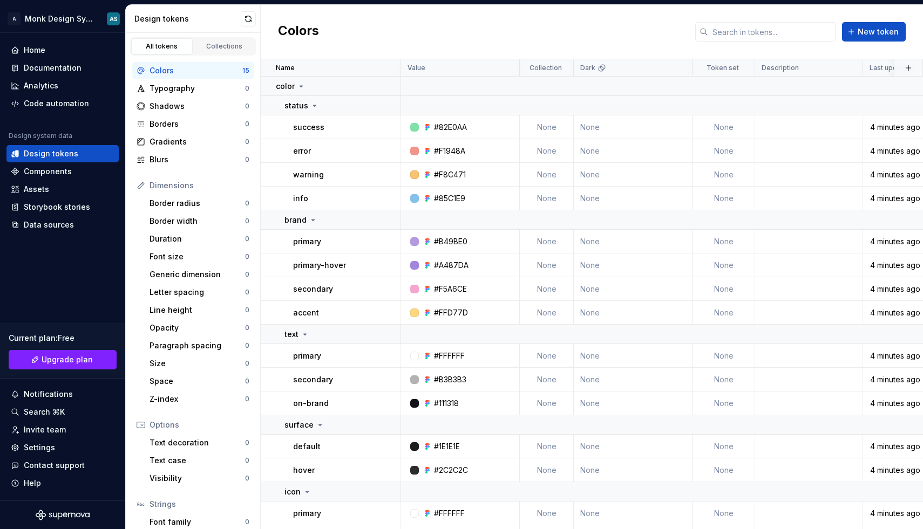
click at [298, 31] on h2 "Colors" at bounding box center [298, 31] width 41 height 19
click at [299, 88] on icon at bounding box center [301, 86] width 9 height 9
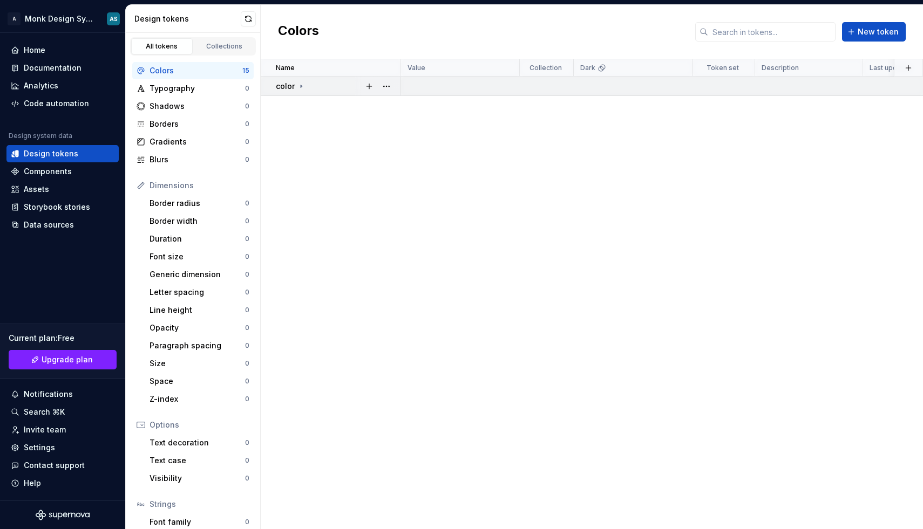
click at [287, 85] on p "color" at bounding box center [285, 86] width 19 height 11
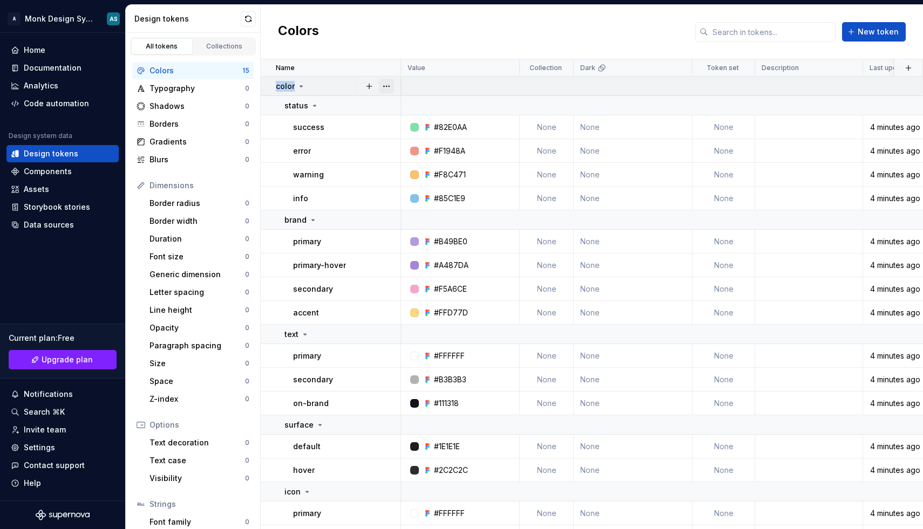
click at [388, 85] on button "button" at bounding box center [386, 86] width 15 height 15
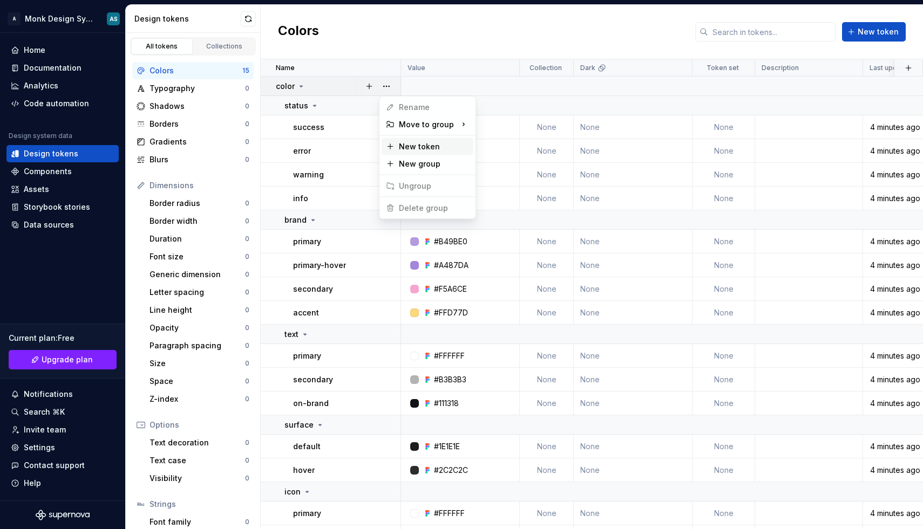
click at [425, 151] on div "New token" at bounding box center [434, 146] width 70 height 11
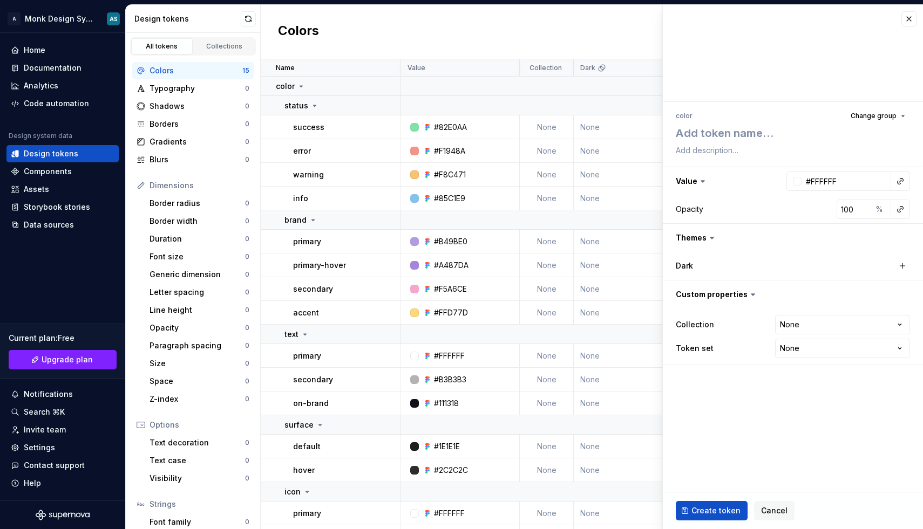
click at [500, 27] on div "Colors New token" at bounding box center [592, 32] width 662 height 54
click at [876, 118] on span "Change group" at bounding box center [873, 116] width 46 height 9
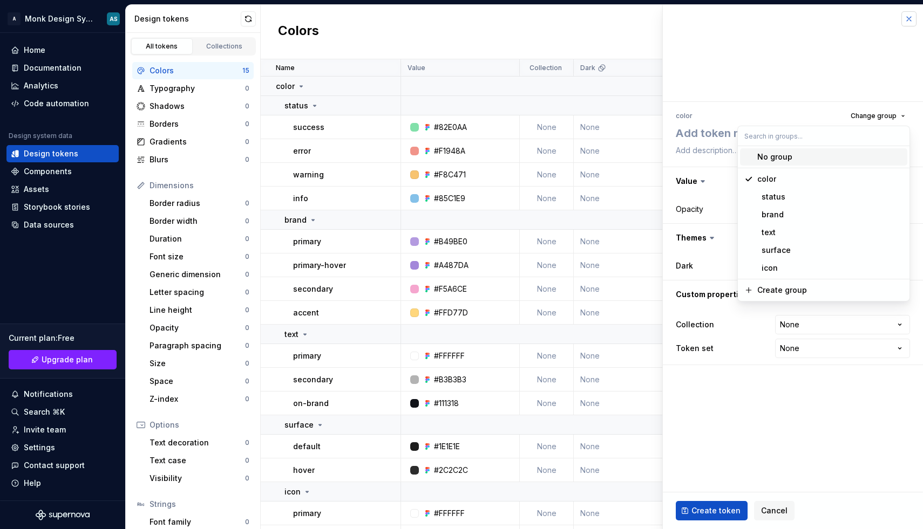
click at [903, 22] on button "button" at bounding box center [908, 18] width 15 height 15
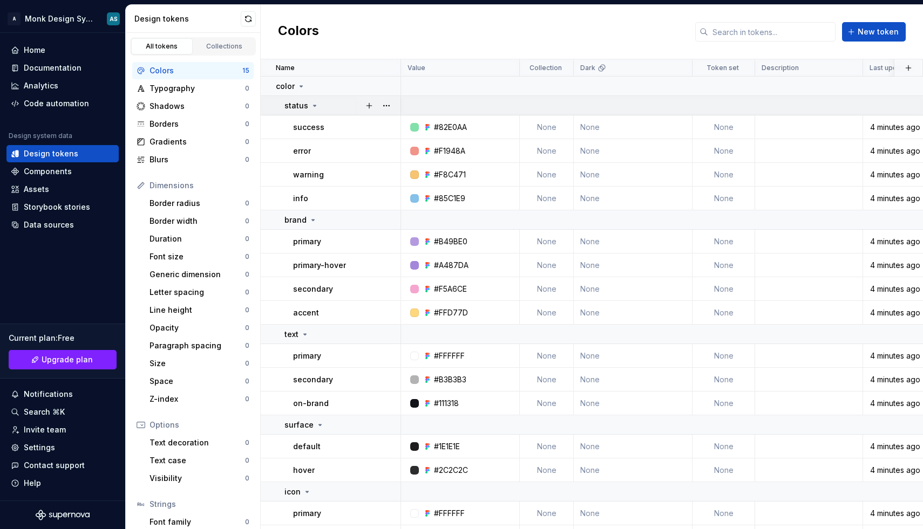
click at [318, 101] on div "status" at bounding box center [341, 105] width 115 height 11
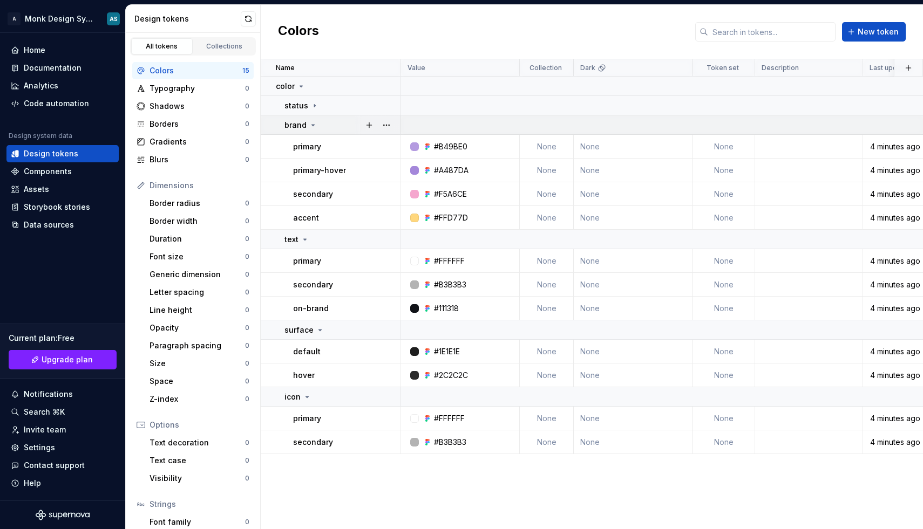
click at [310, 128] on icon at bounding box center [313, 125] width 9 height 9
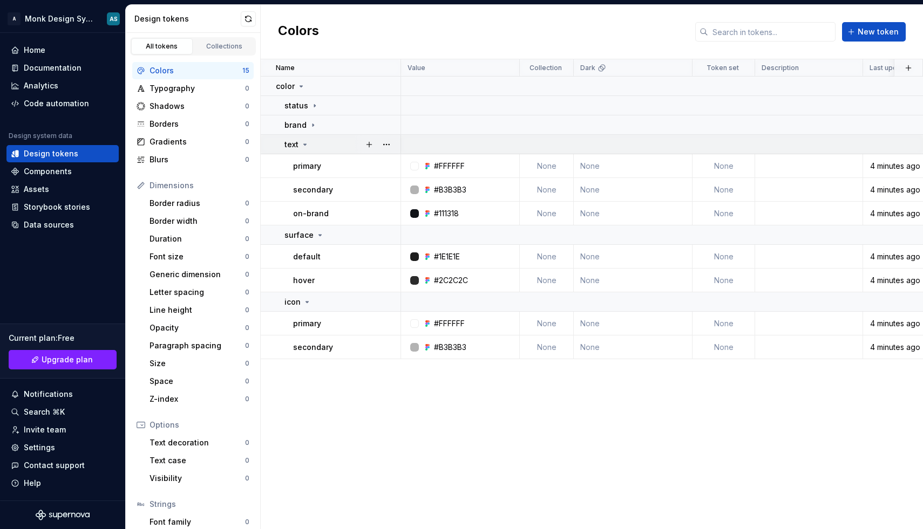
click at [308, 144] on icon at bounding box center [305, 144] width 9 height 9
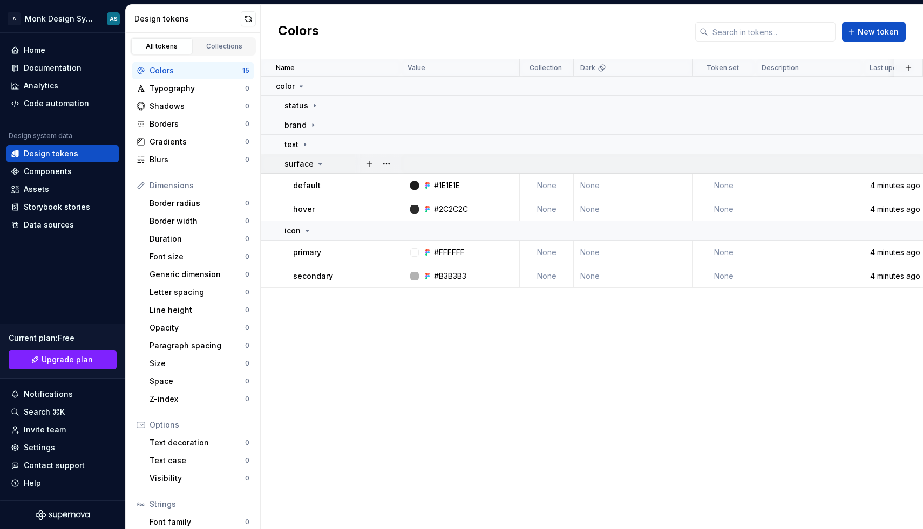
click at [308, 161] on p "surface" at bounding box center [298, 164] width 29 height 11
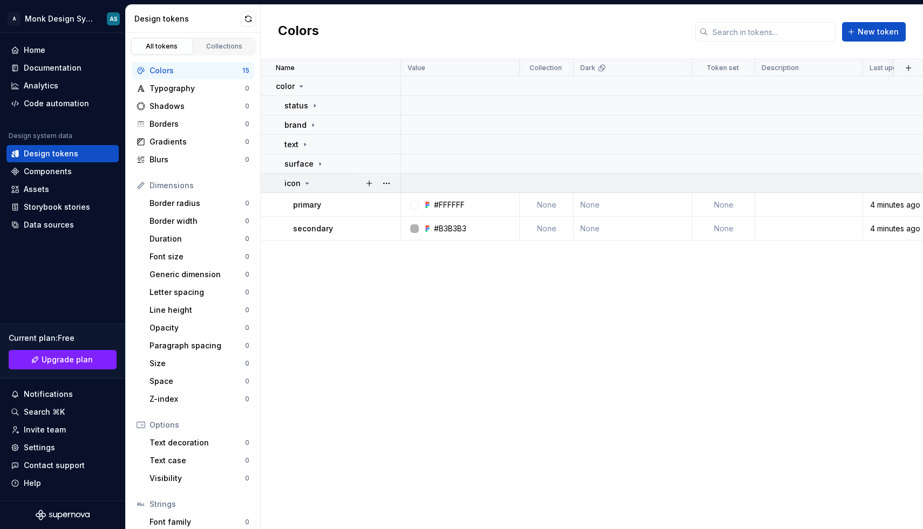
click at [306, 183] on icon at bounding box center [307, 183] width 3 height 1
click at [301, 89] on icon at bounding box center [301, 86] width 9 height 9
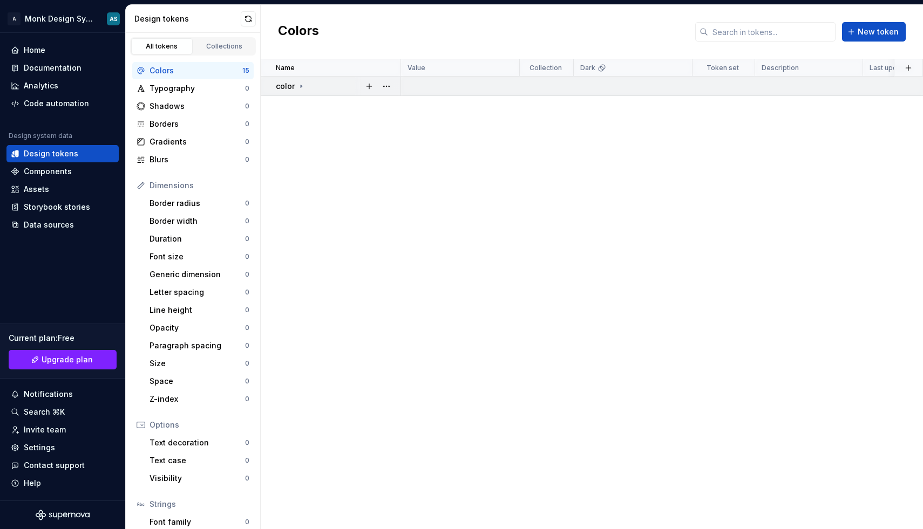
click at [301, 89] on icon at bounding box center [301, 86] width 9 height 9
click at [301, 86] on icon at bounding box center [301, 86] width 3 height 1
click at [367, 88] on button "button" at bounding box center [369, 86] width 15 height 15
type textarea "*"
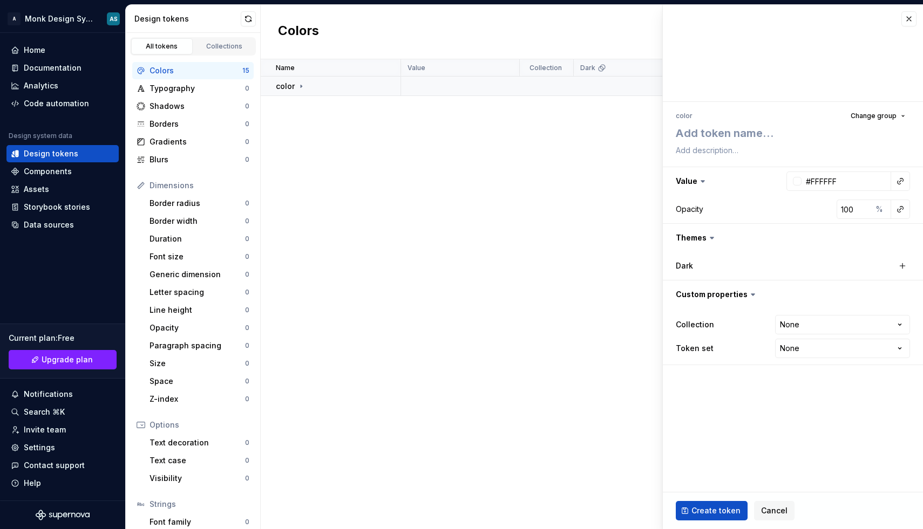
click at [435, 186] on div "Name Value Collection Dark Token set Description Last updated color" at bounding box center [592, 294] width 662 height 470
click at [906, 20] on button "button" at bounding box center [908, 18] width 15 height 15
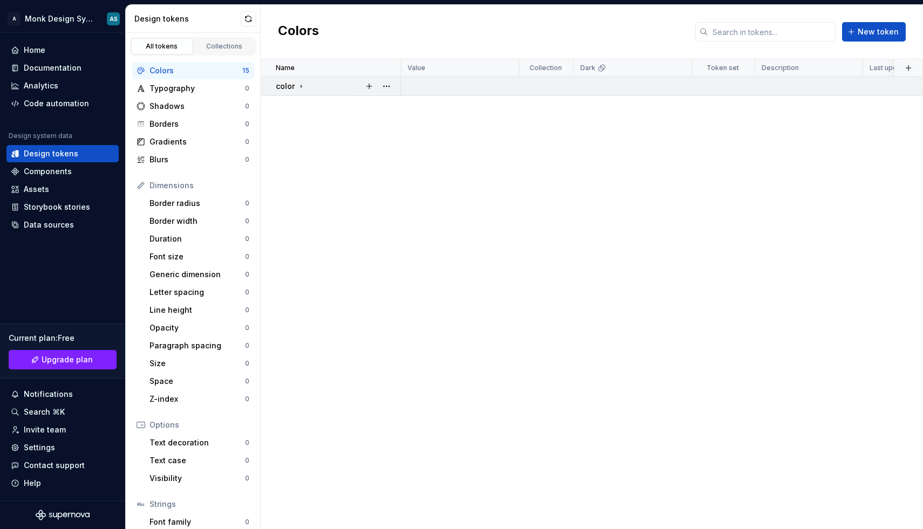
click at [279, 86] on p "color" at bounding box center [285, 86] width 19 height 11
click at [390, 88] on button "button" at bounding box center [386, 86] width 15 height 15
click at [428, 280] on html "A Monk Design System AS Home Documentation Analytics Code automation Design sys…" at bounding box center [461, 264] width 923 height 529
